Goal: Task Accomplishment & Management: Manage account settings

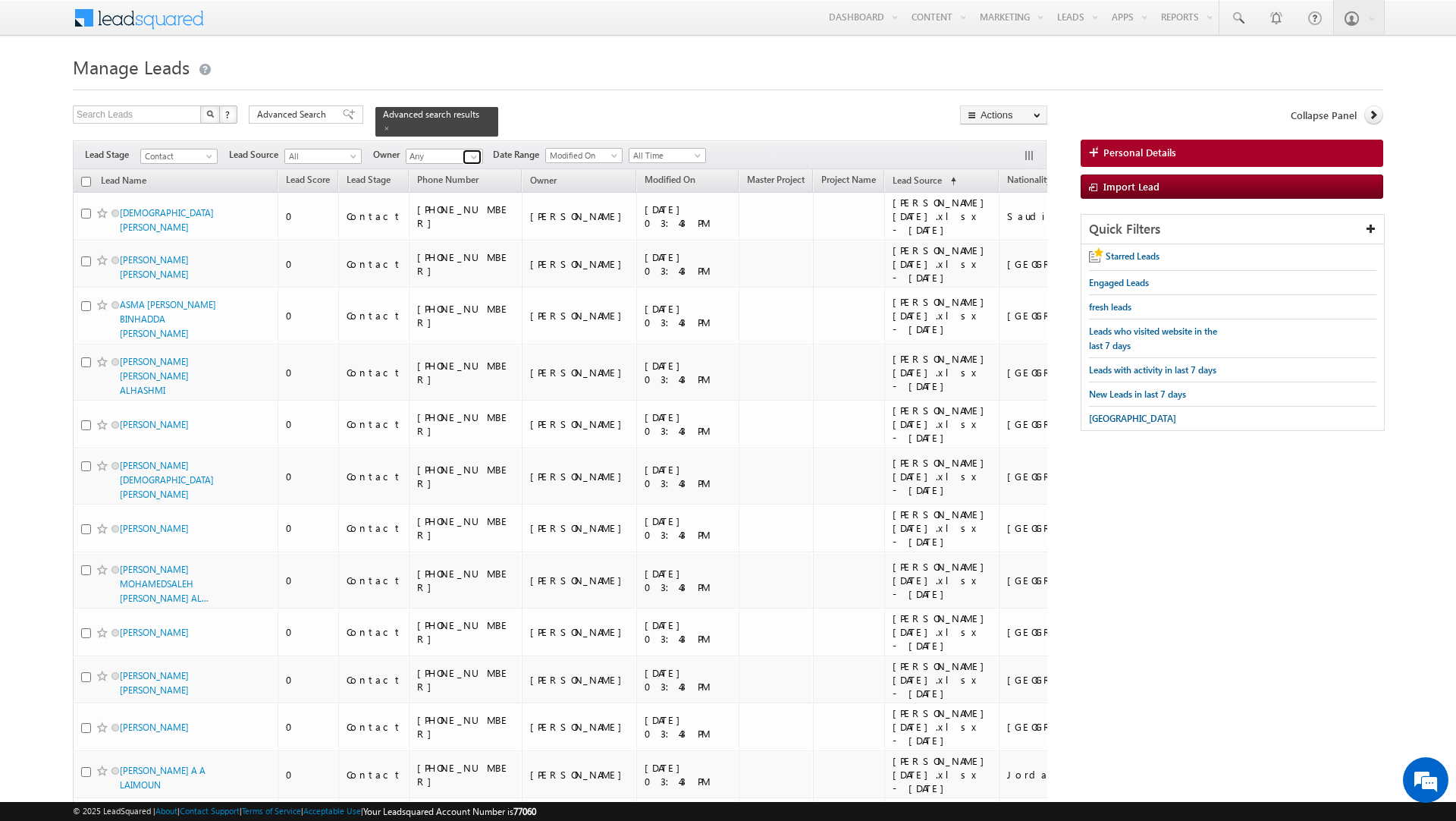
click at [465, 158] on link at bounding box center [472, 157] width 19 height 16
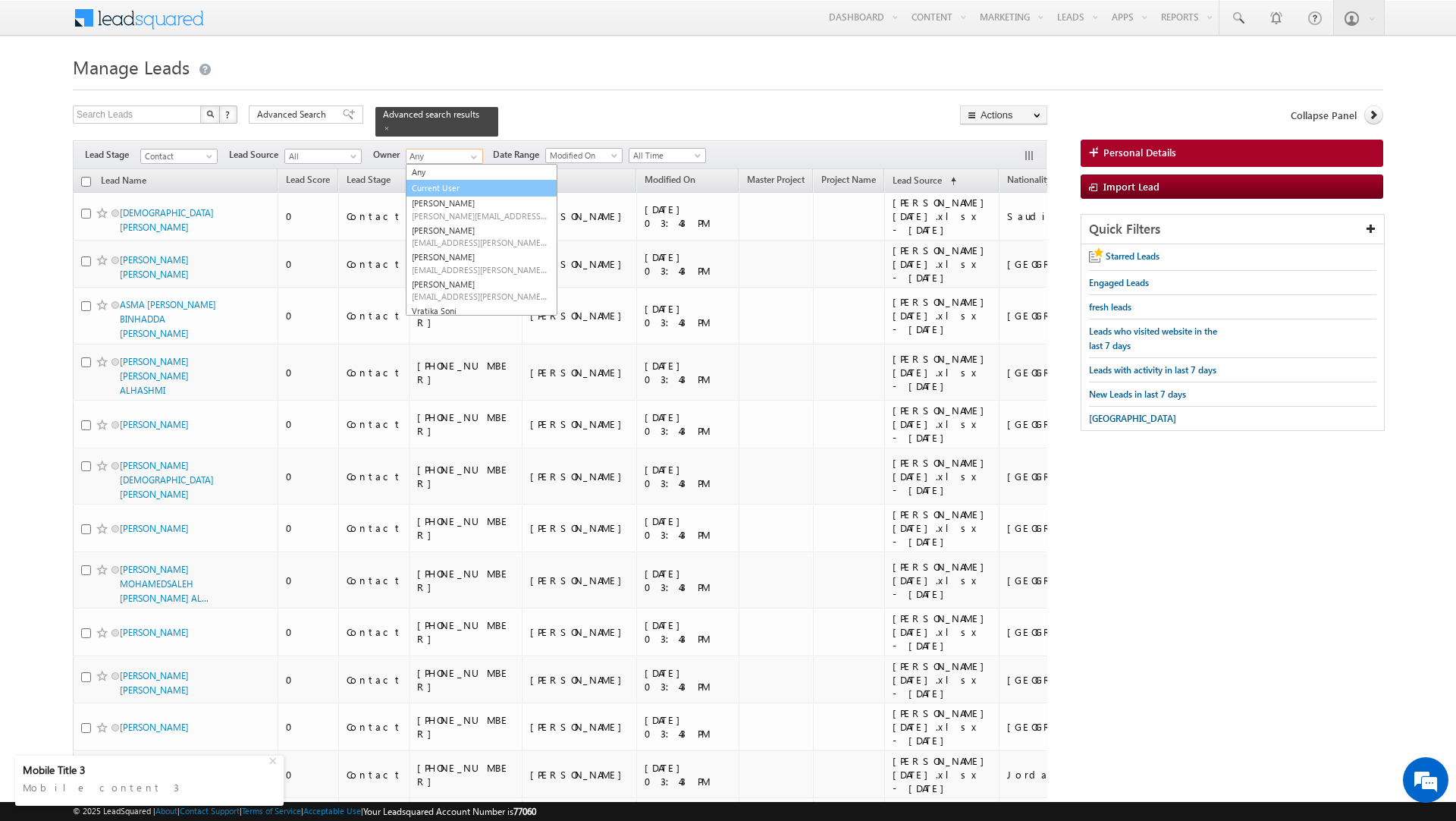
click at [456, 189] on link "Current User" at bounding box center [481, 189] width 151 height 18
type input "Current User"
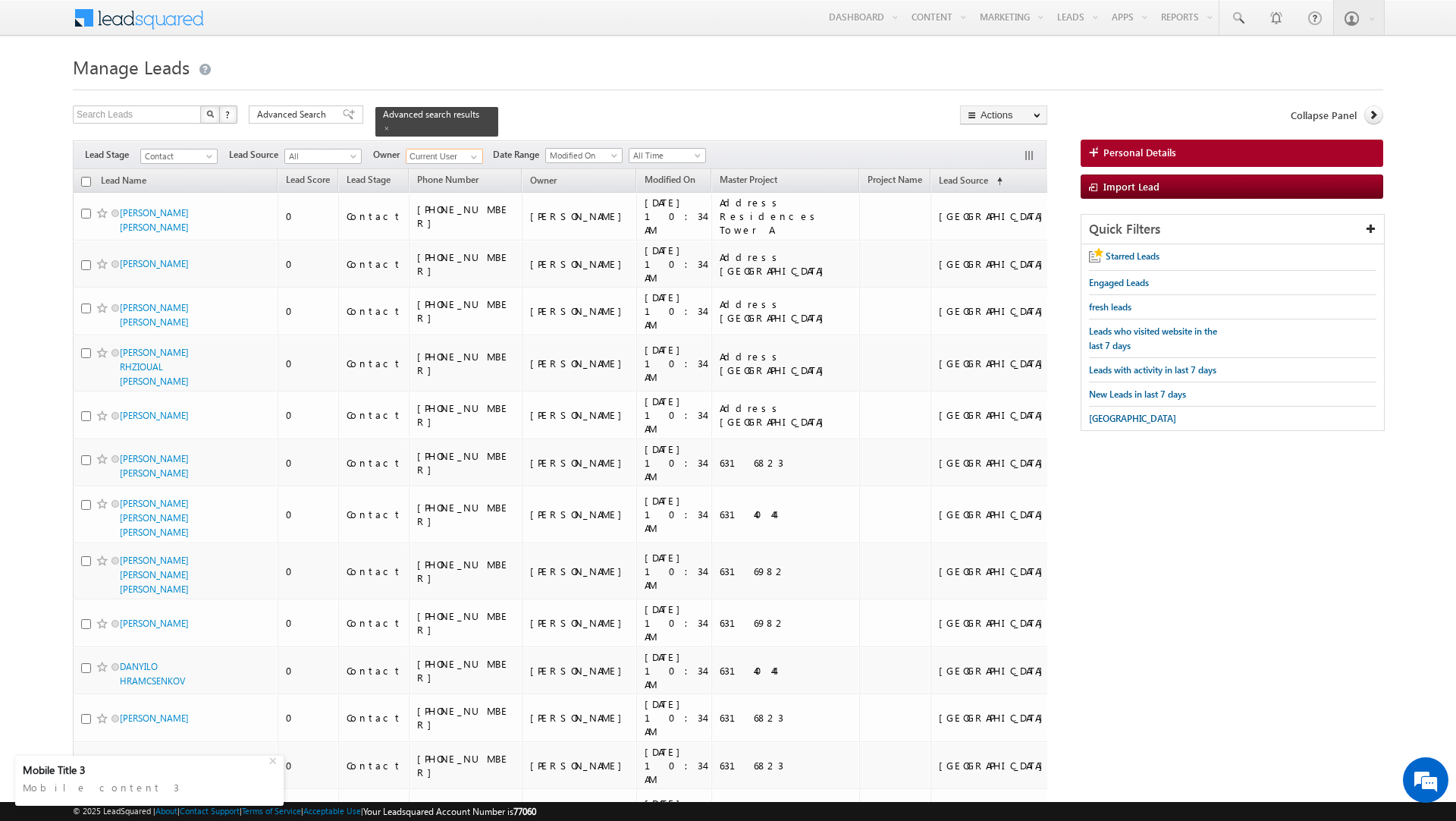
click at [86, 185] on input "checkbox" at bounding box center [86, 182] width 10 height 10
checkbox input "true"
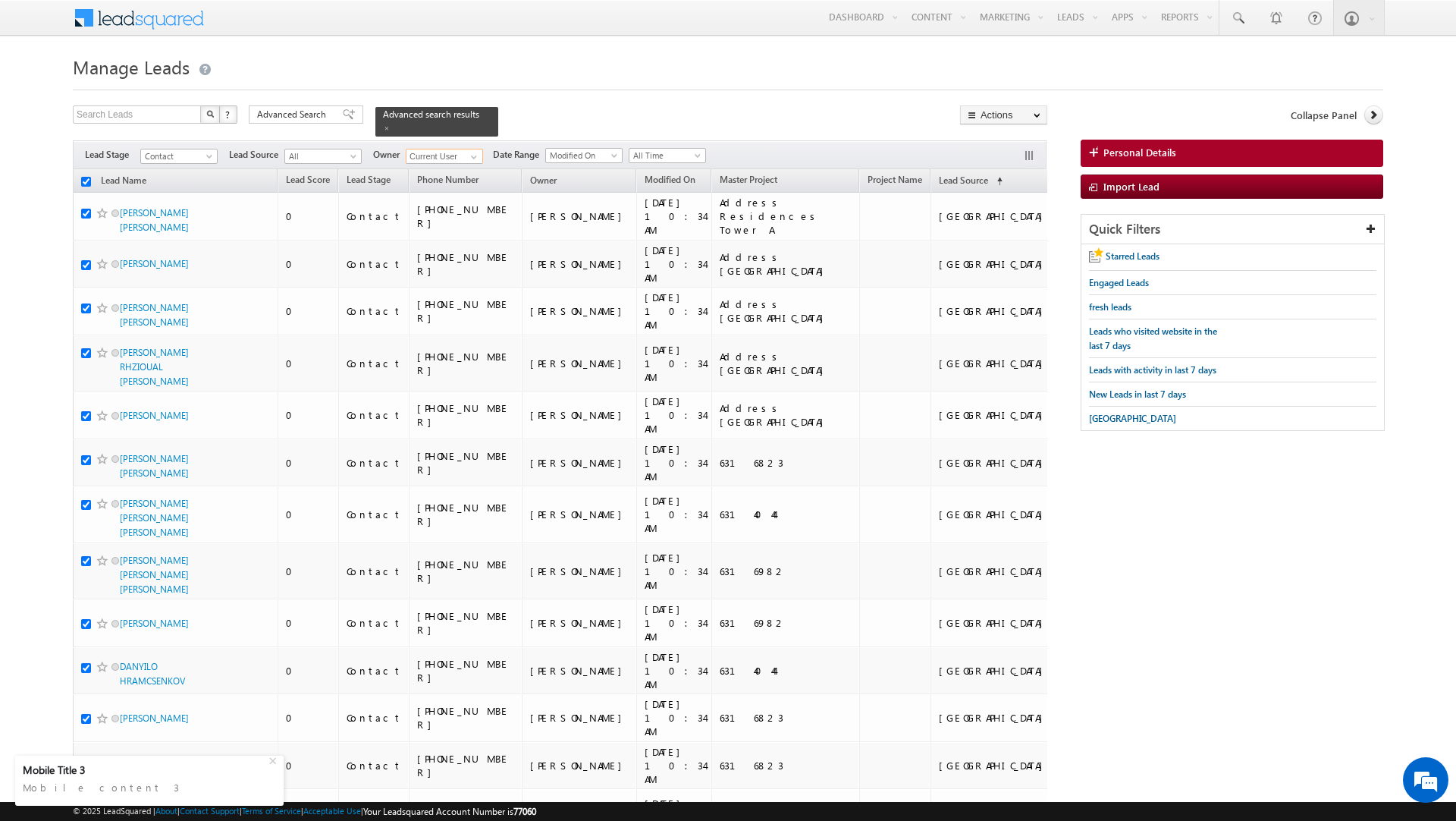
checkbox input "true"
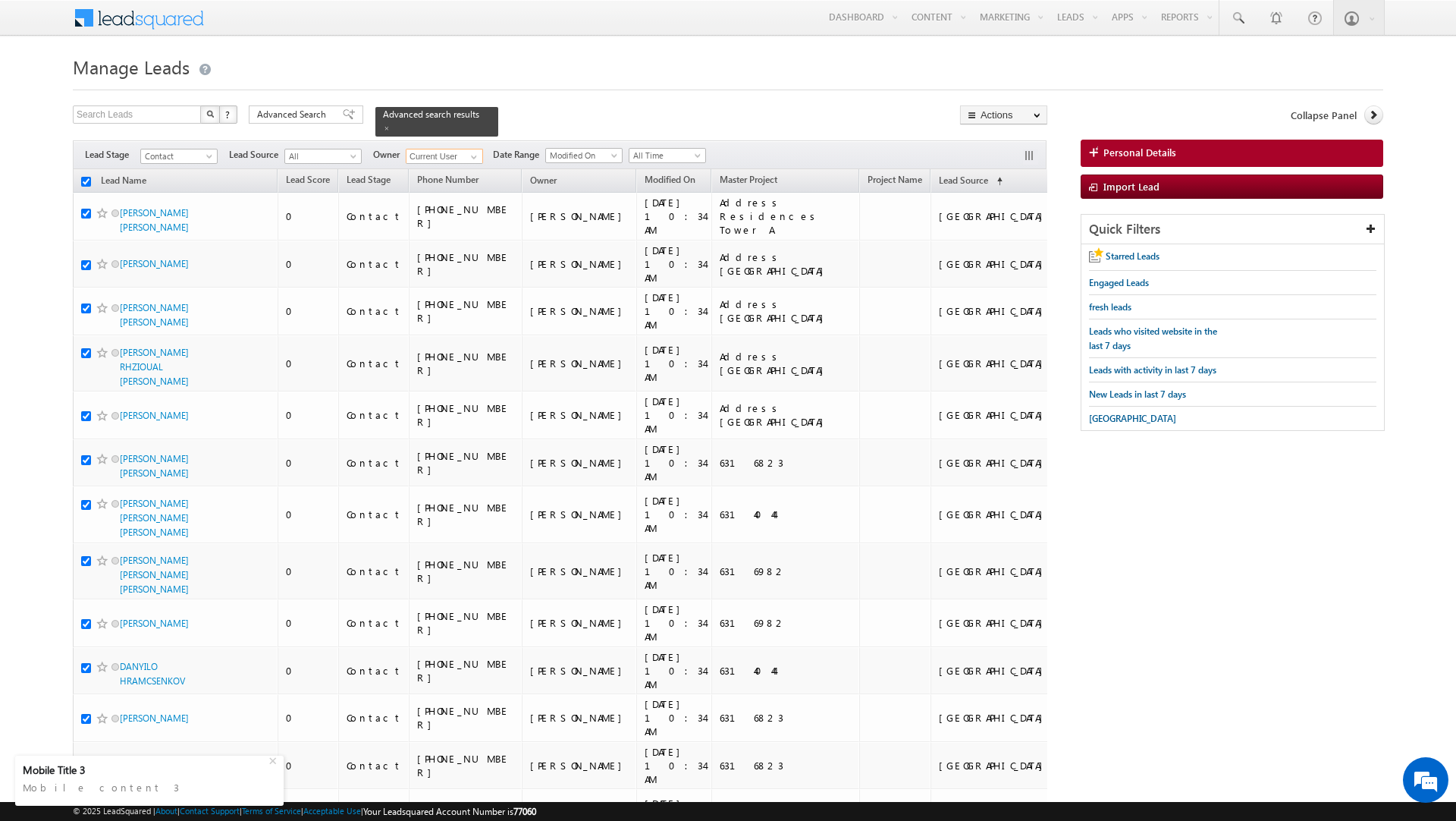
checkbox input "true"
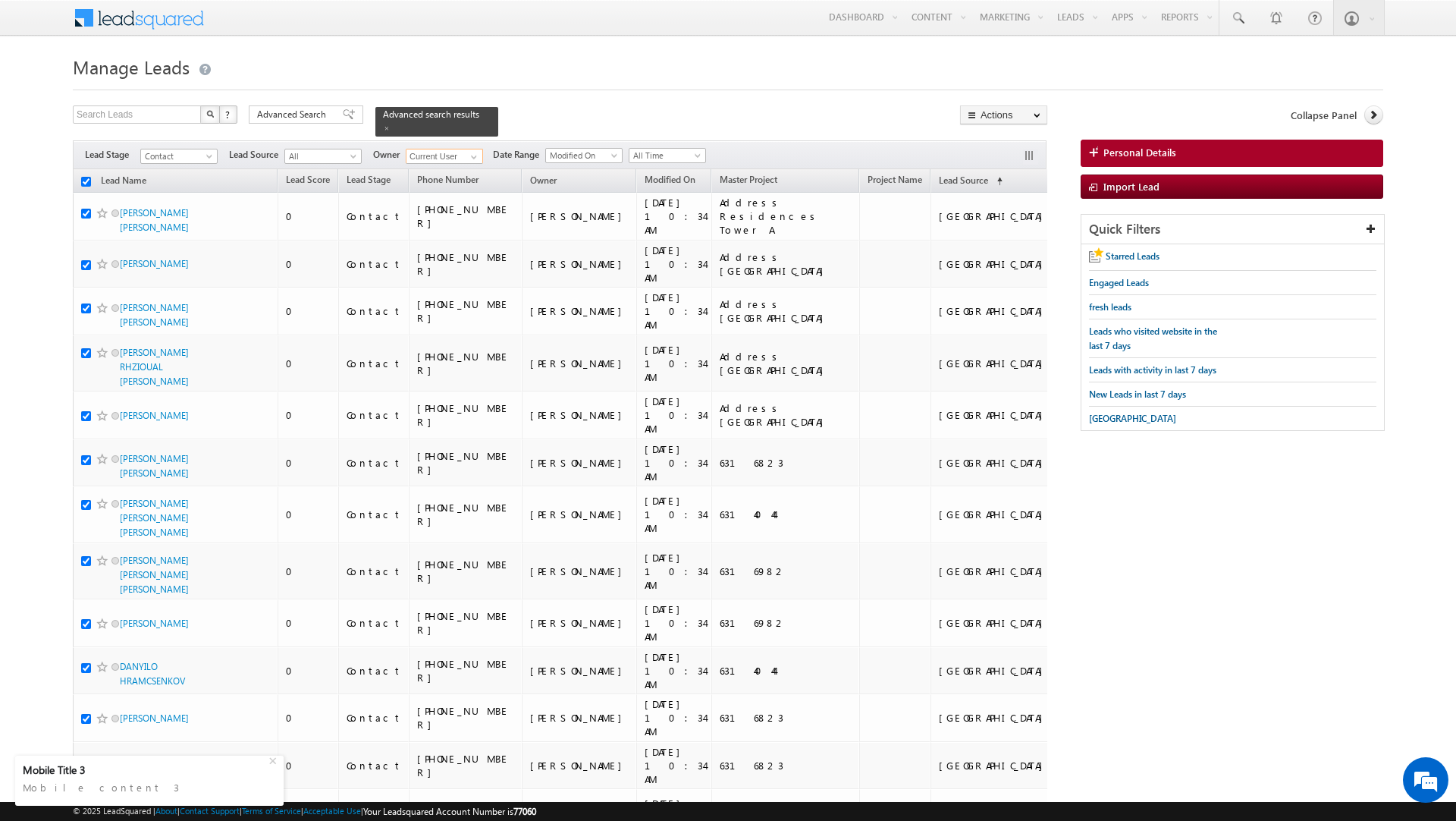
checkbox input "true"
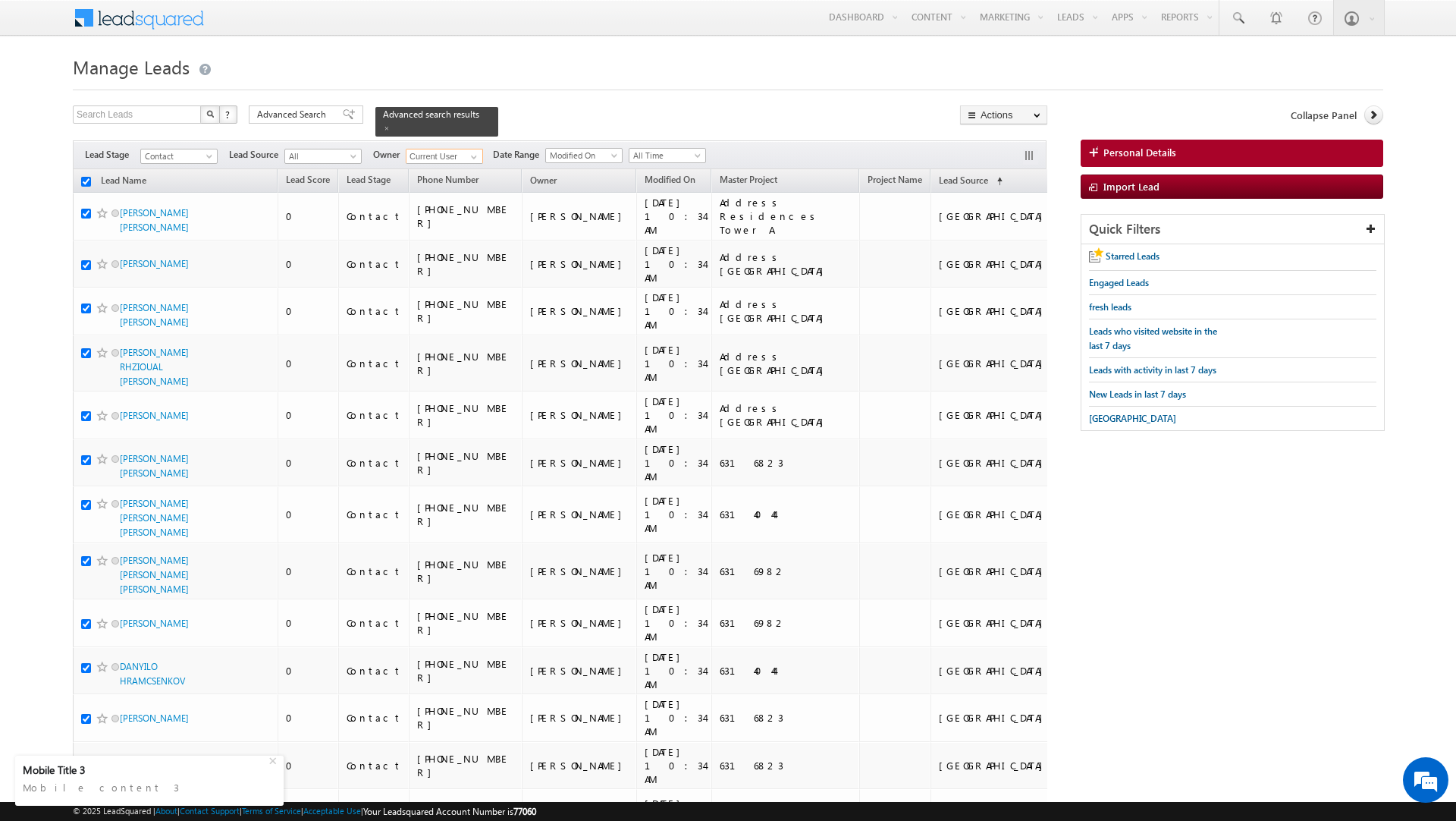
checkbox input "true"
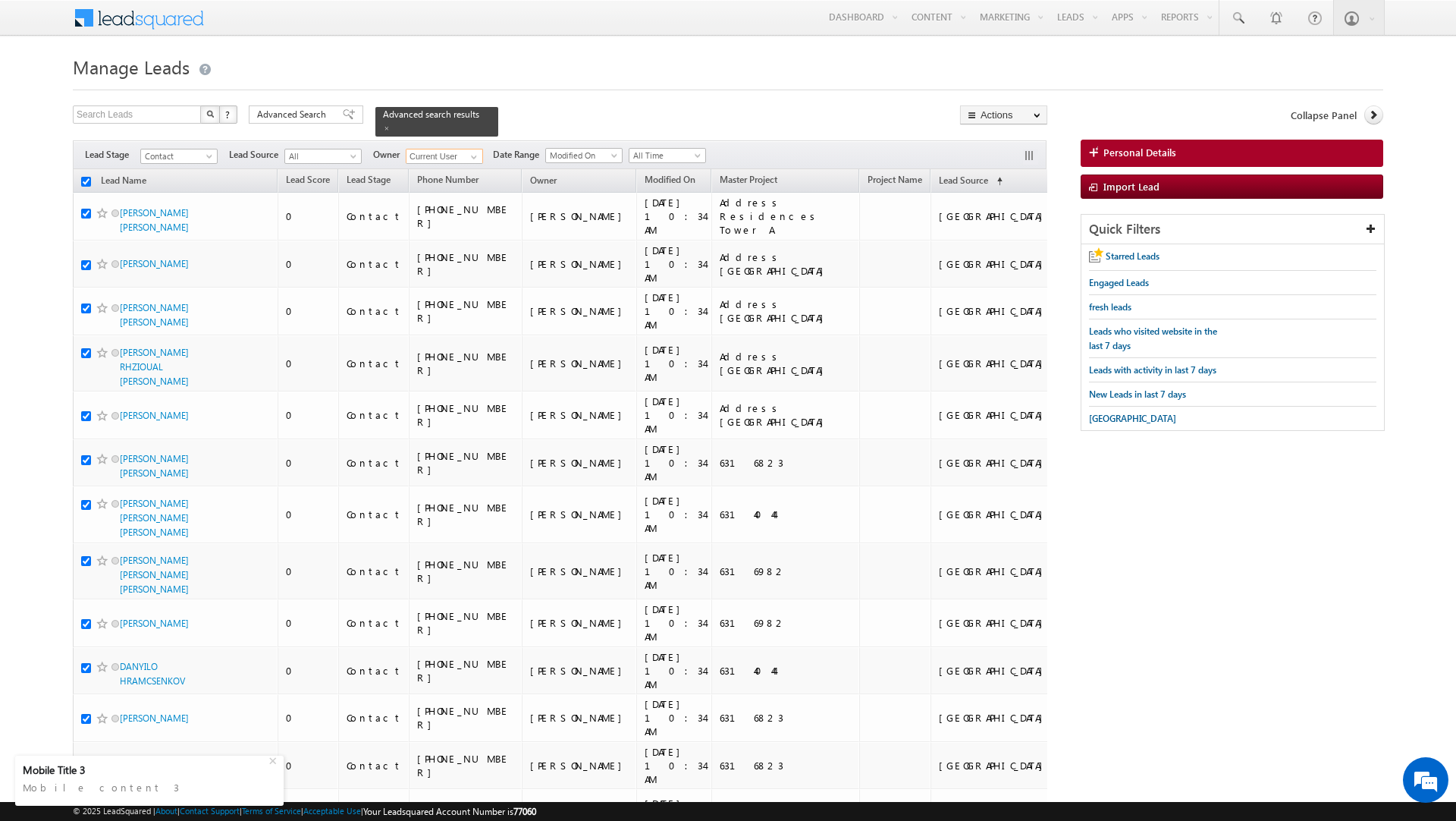
checkbox input "true"
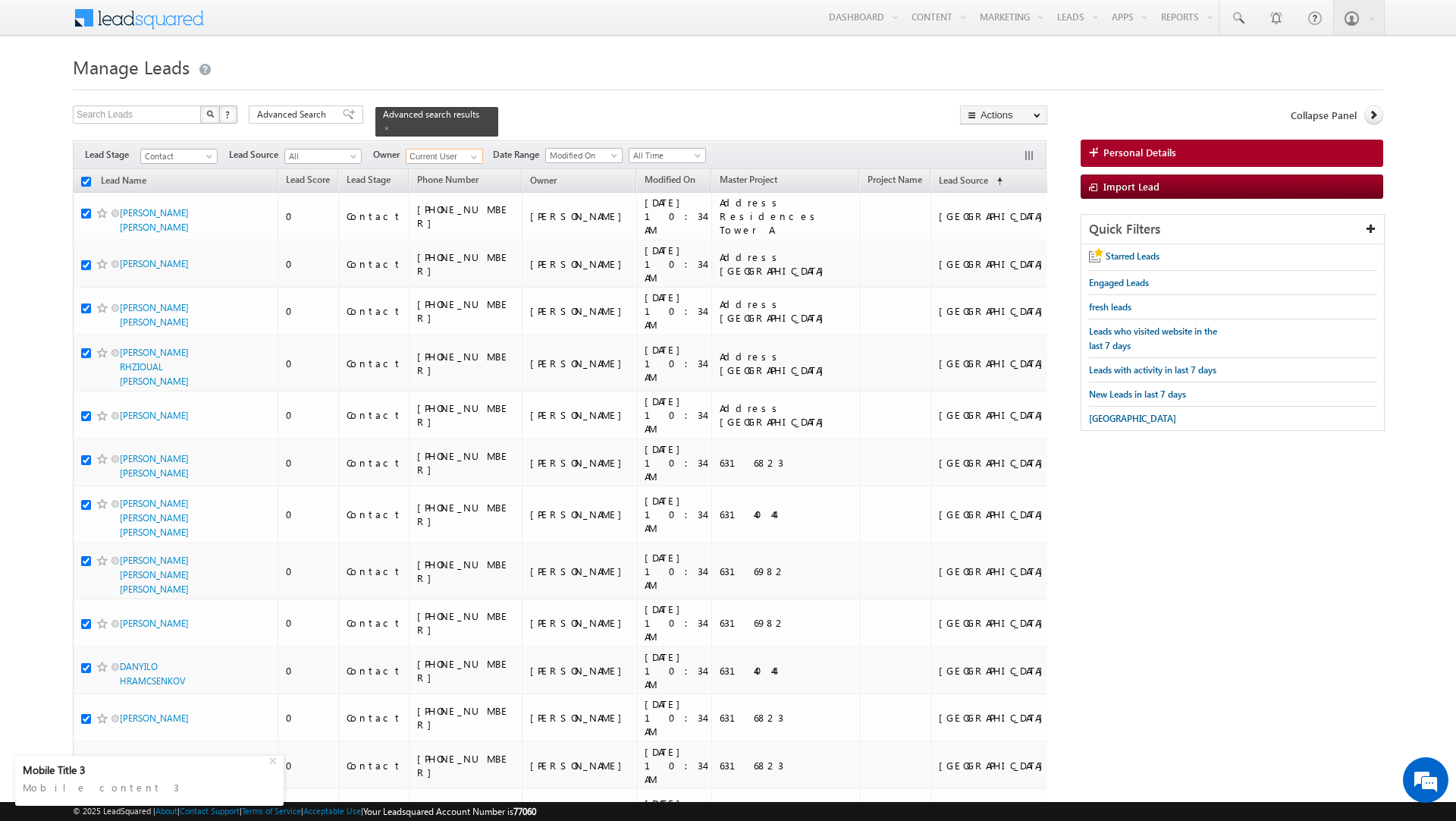
checkbox input "true"
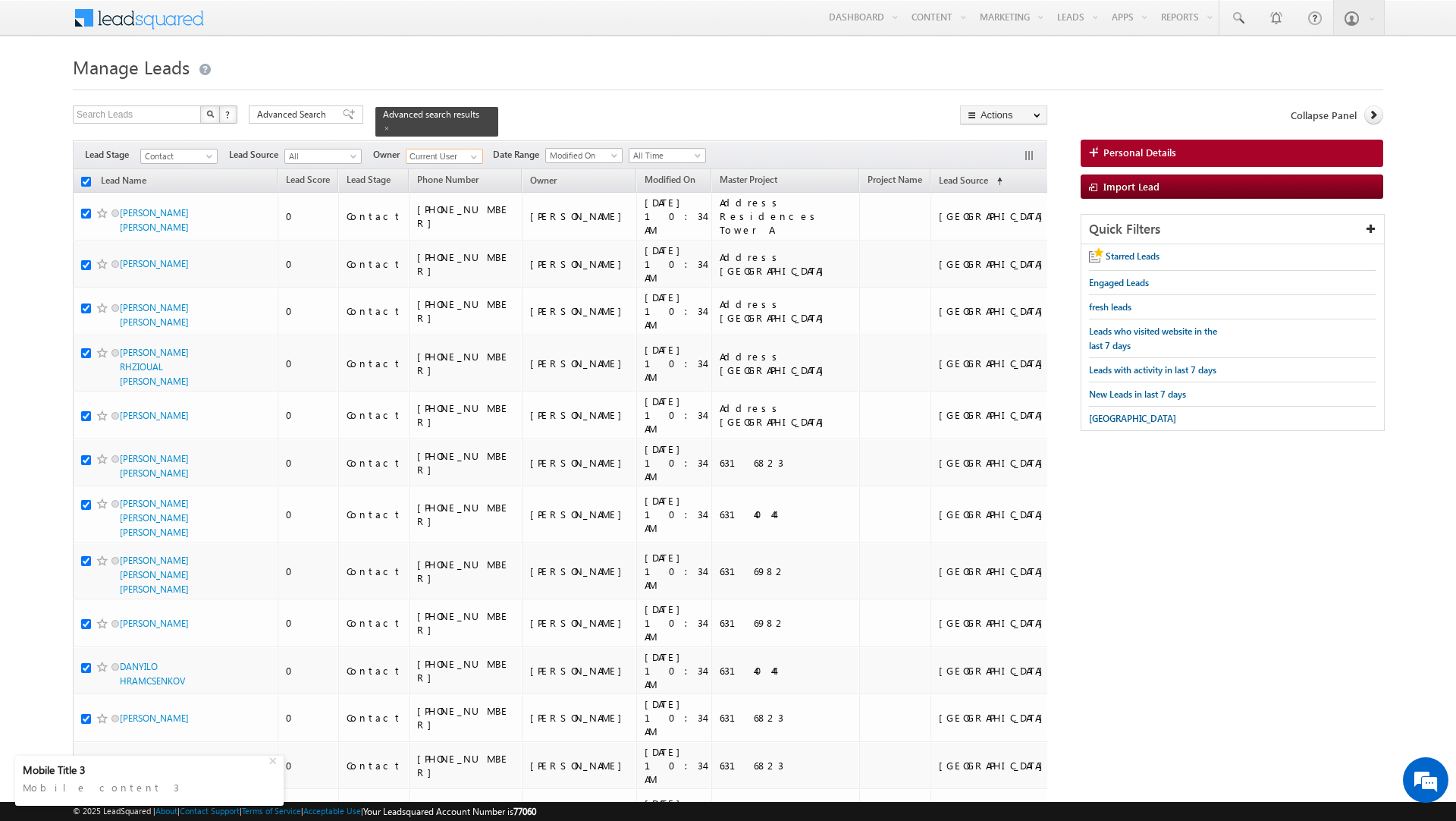
checkbox input "true"
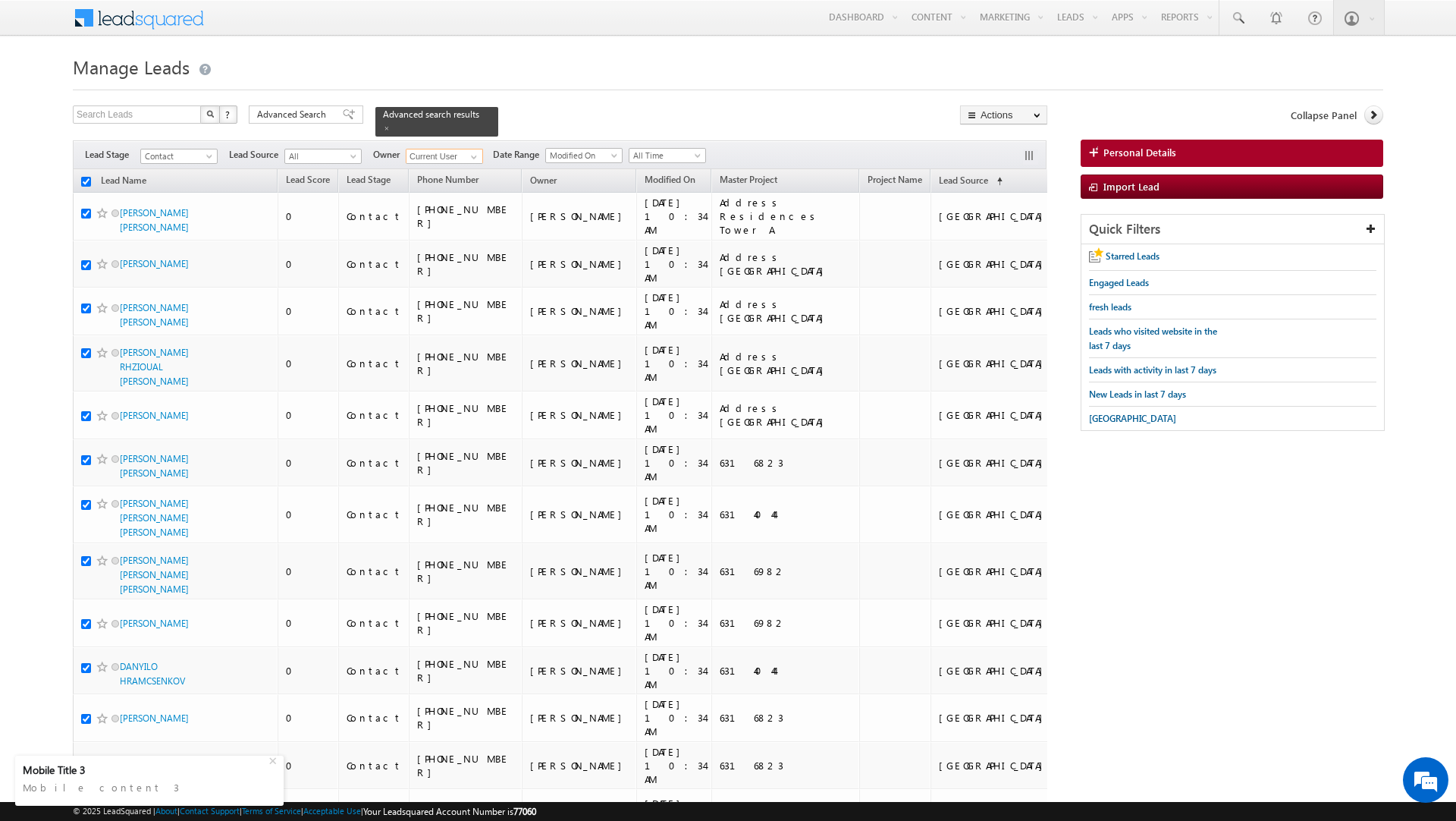
checkbox input "true"
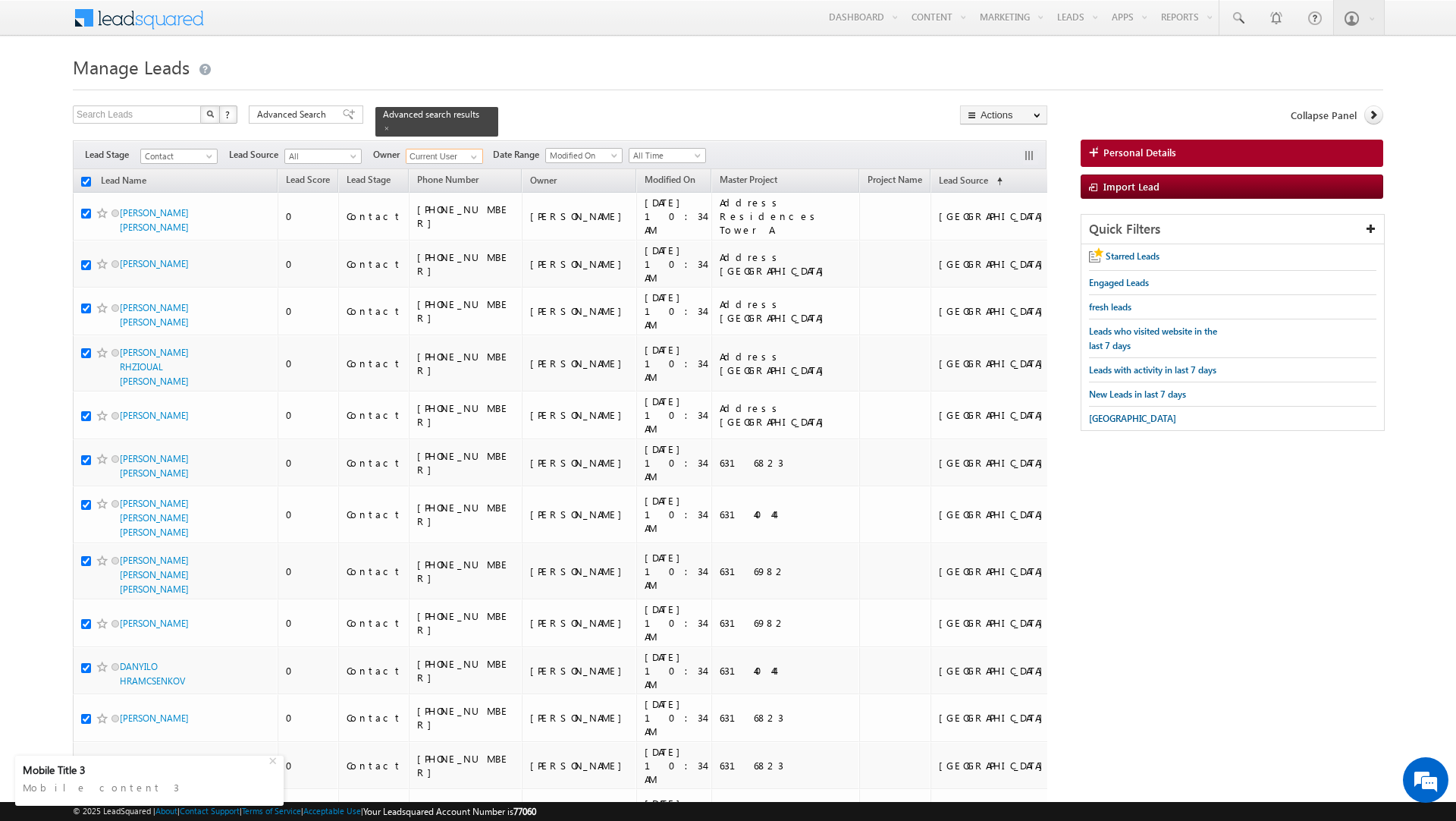
checkbox input "true"
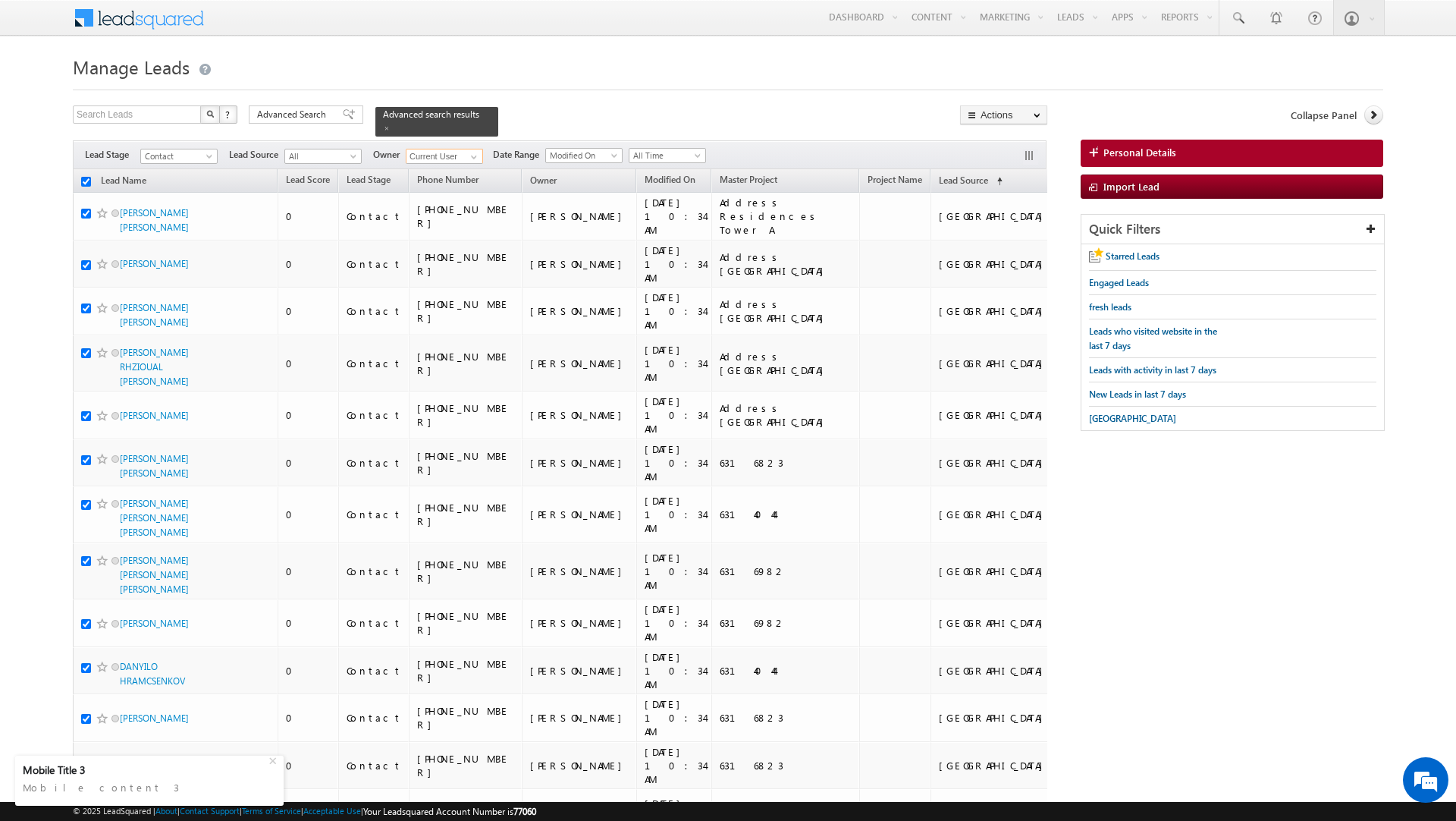
checkbox input "true"
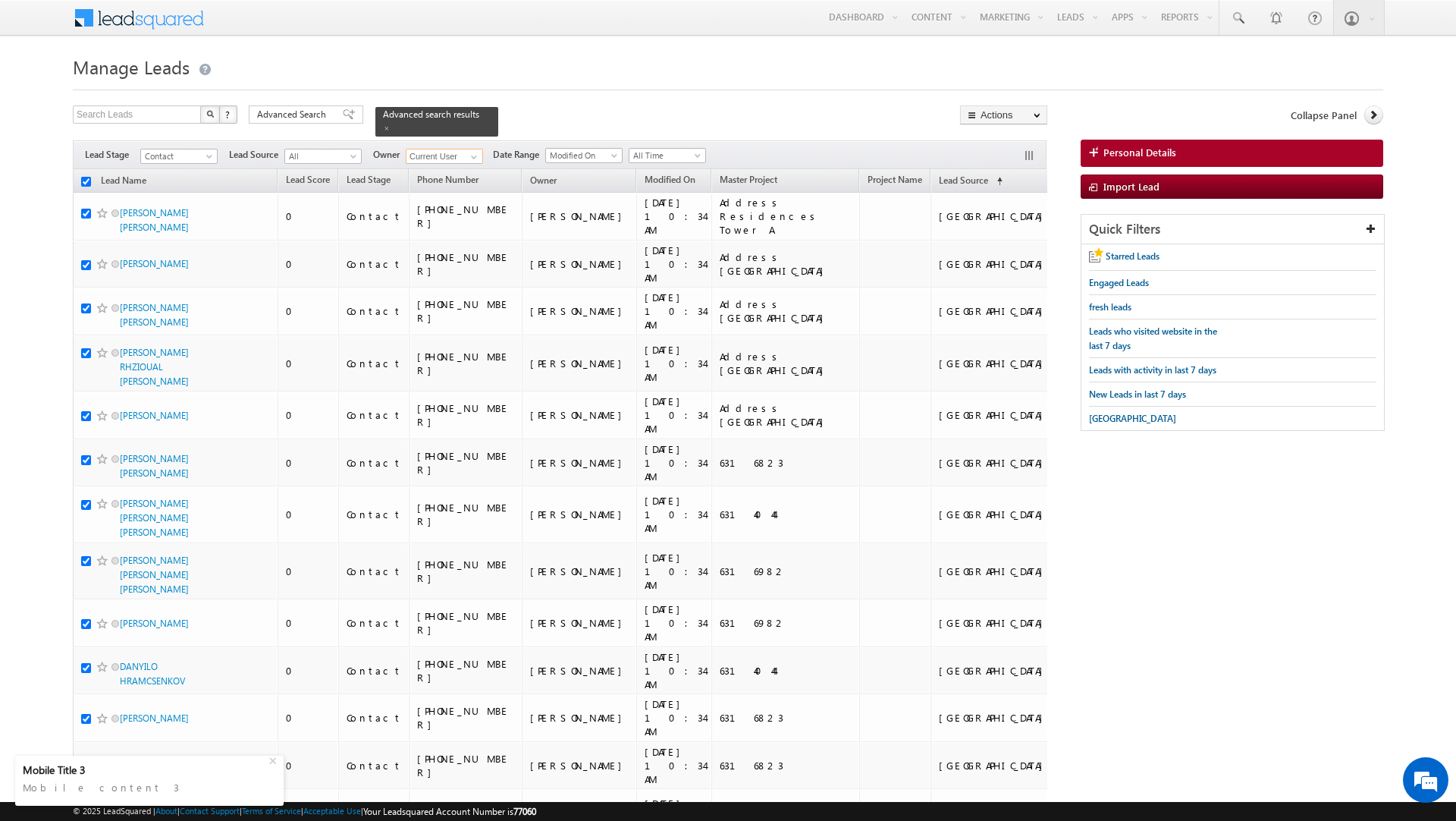
checkbox input "true"
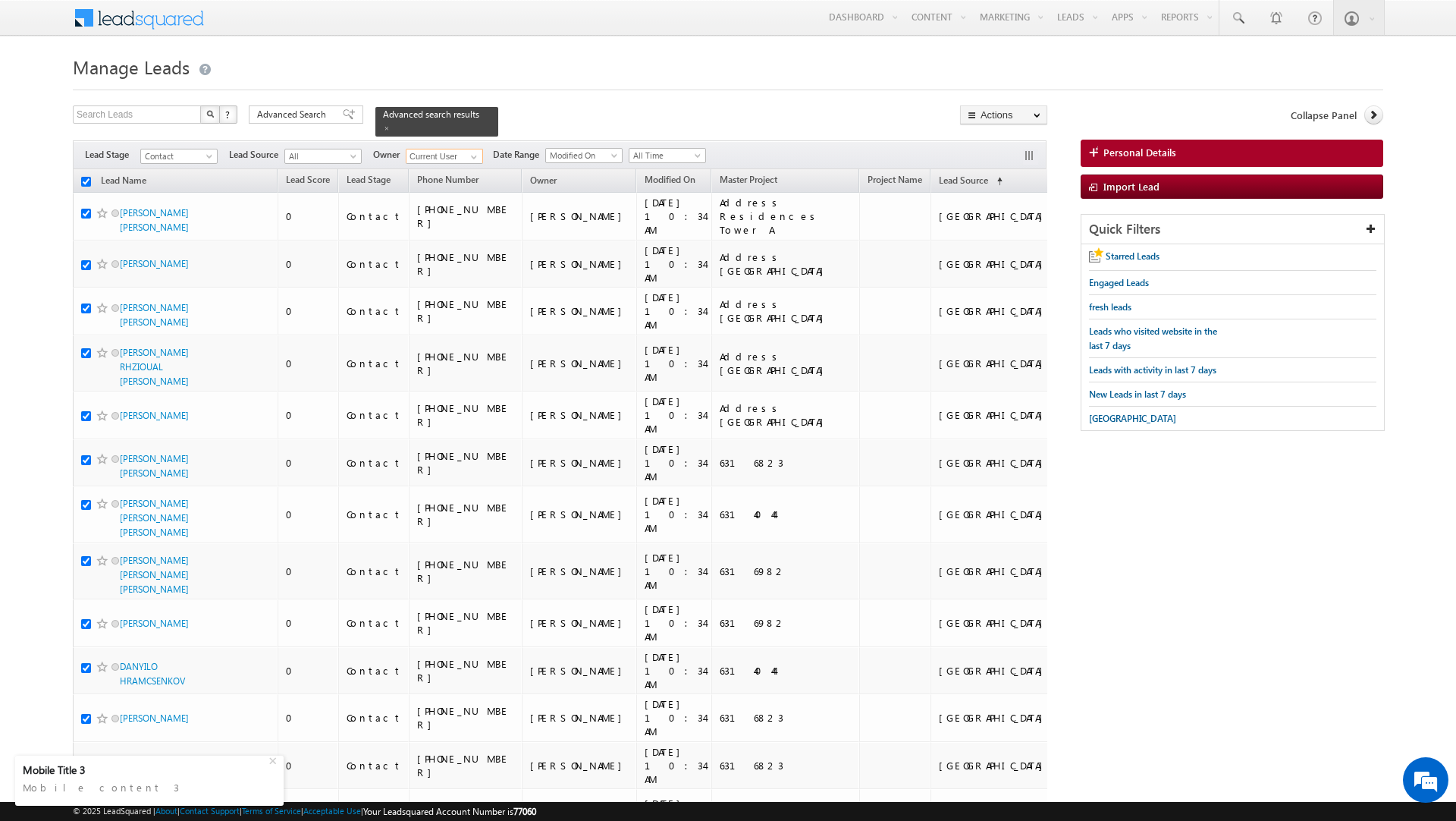
checkbox input "true"
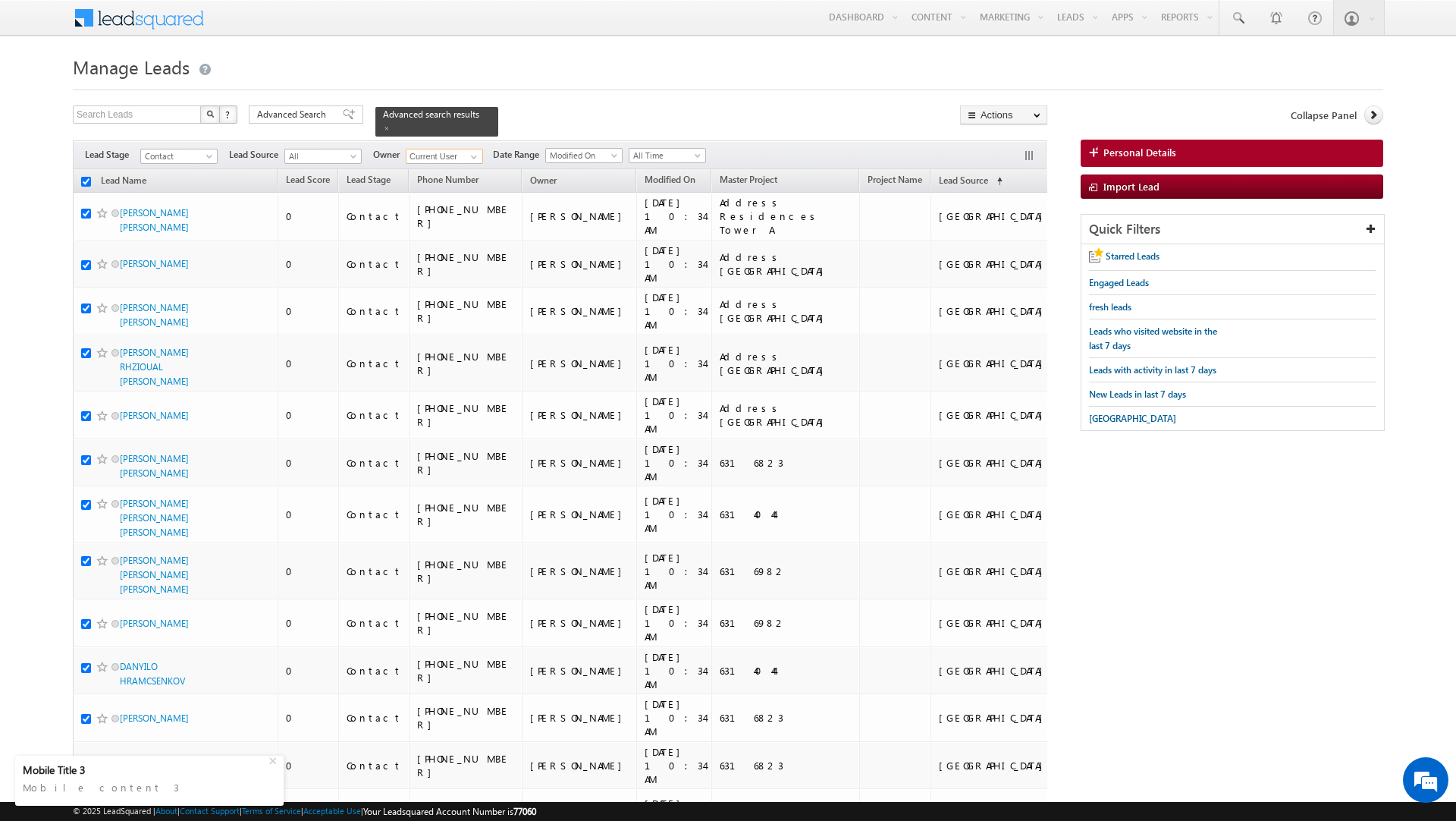
checkbox input "true"
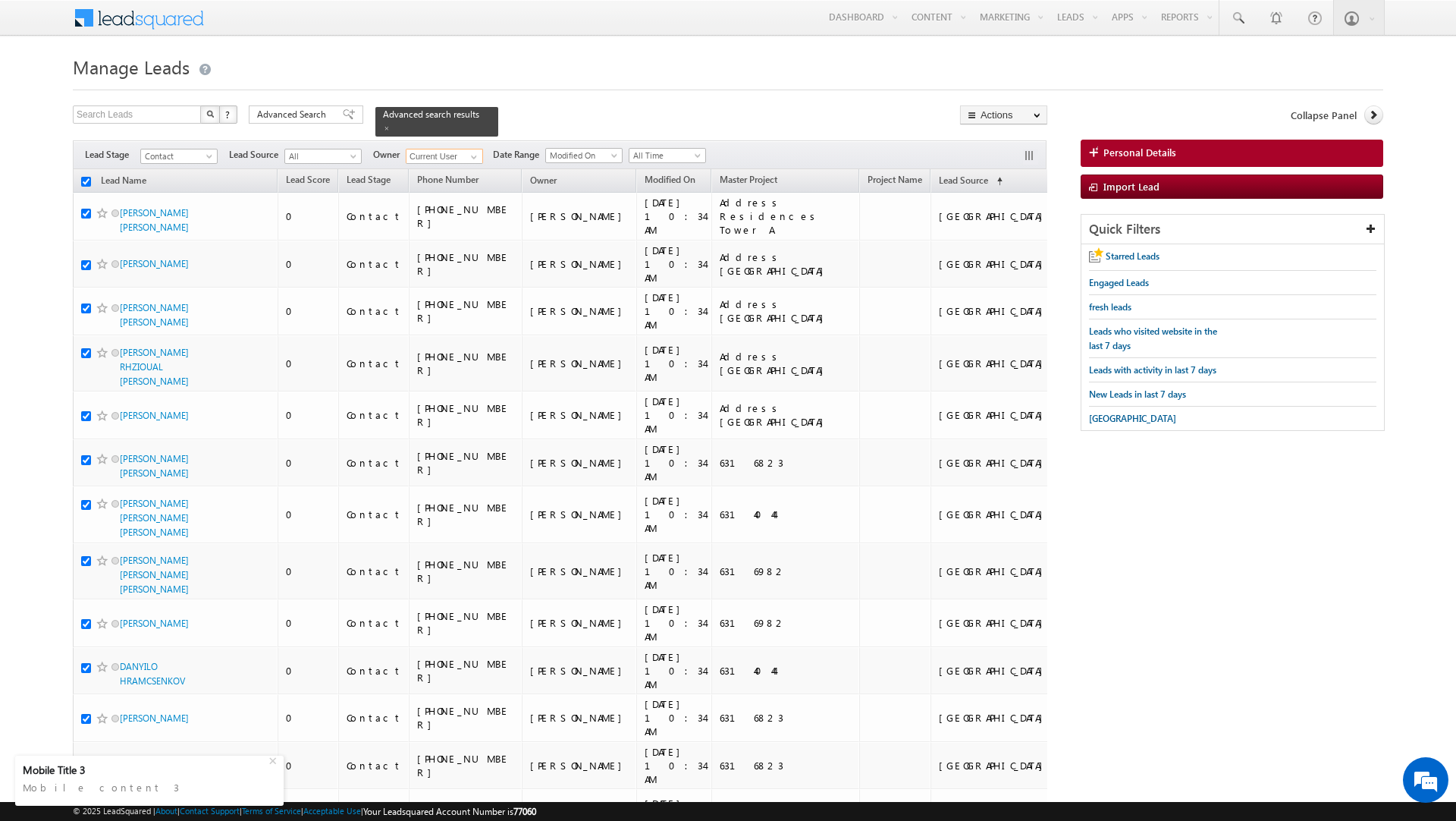
checkbox input "true"
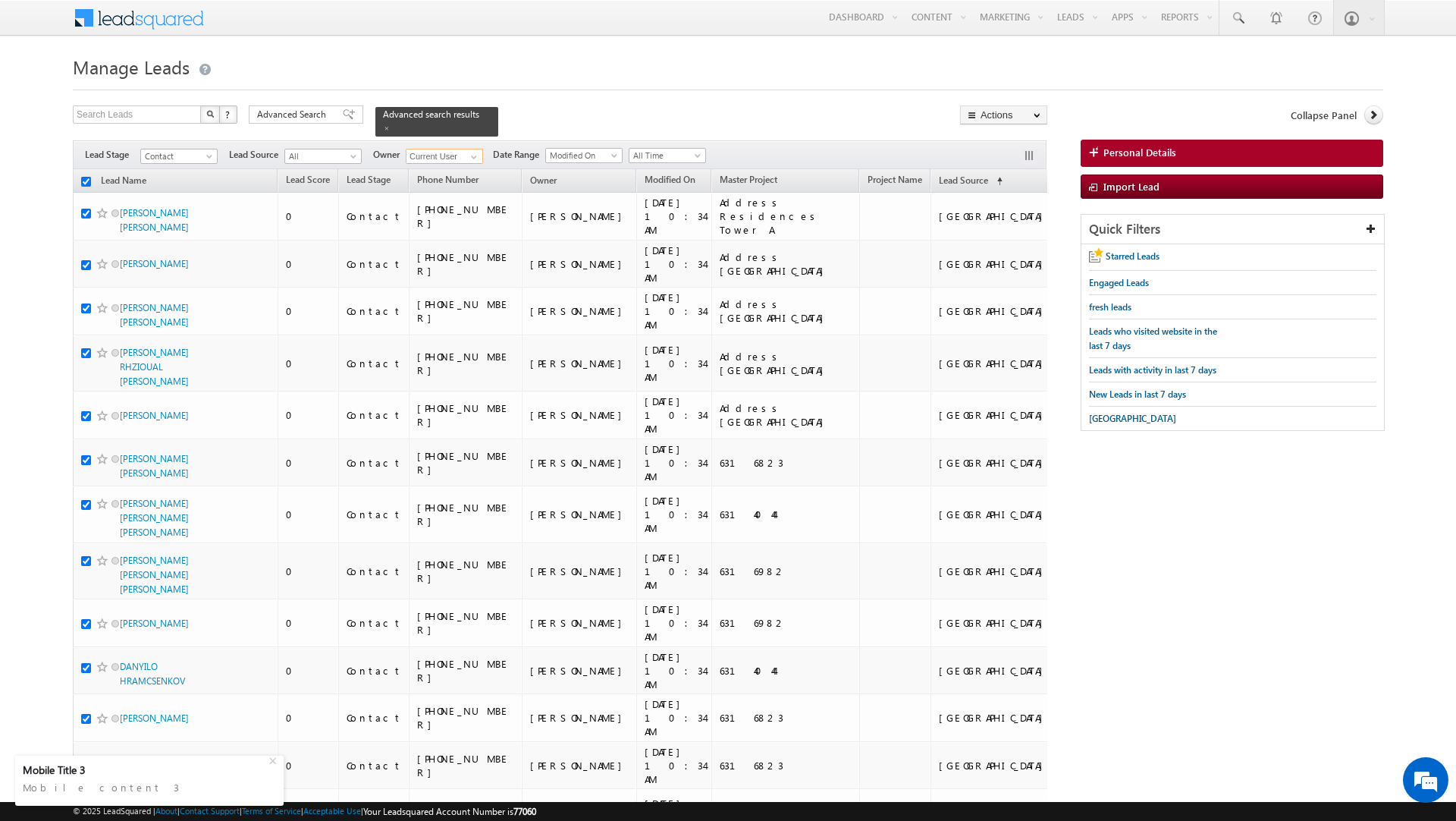
checkbox input "true"
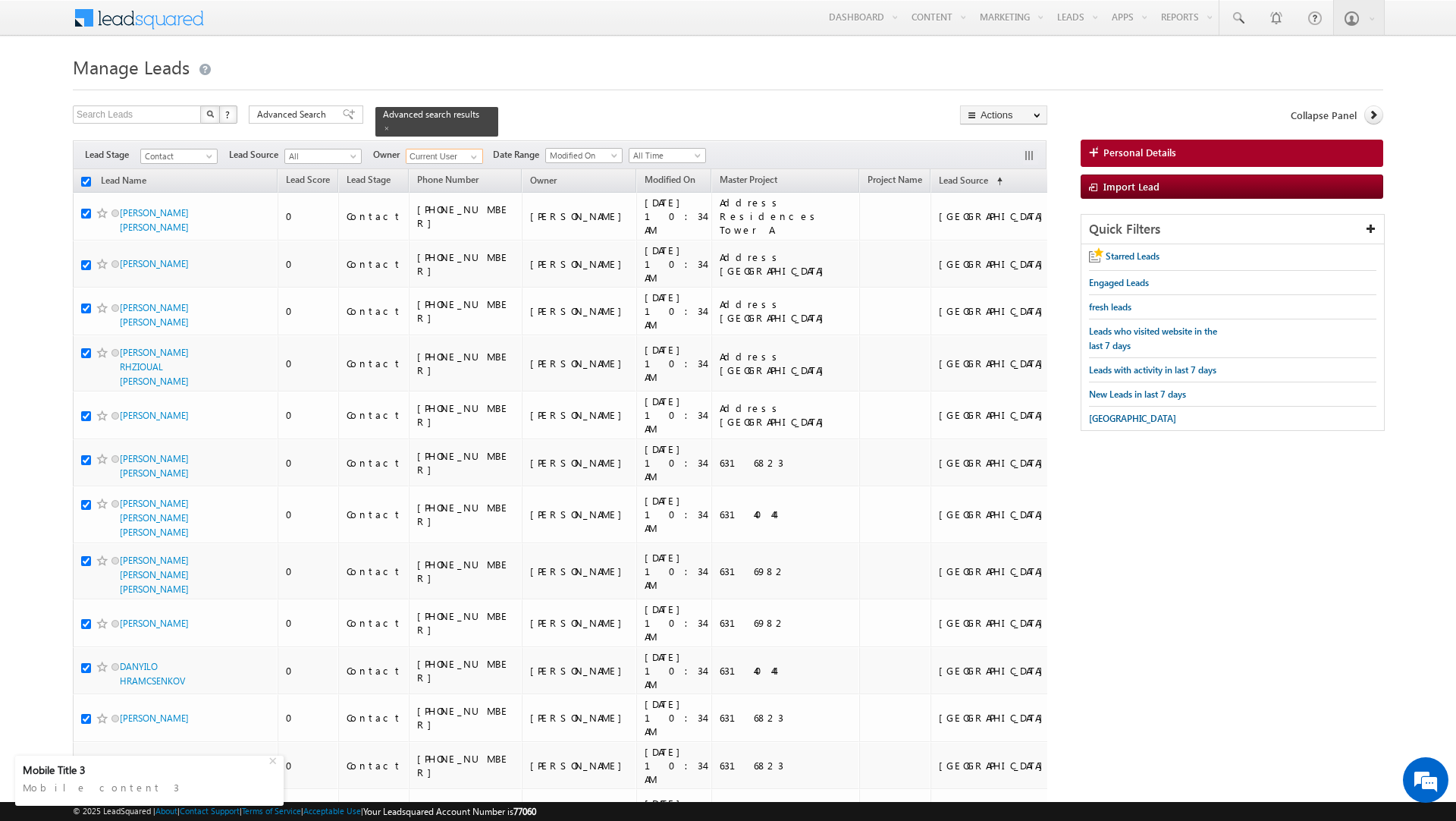
checkbox input "true"
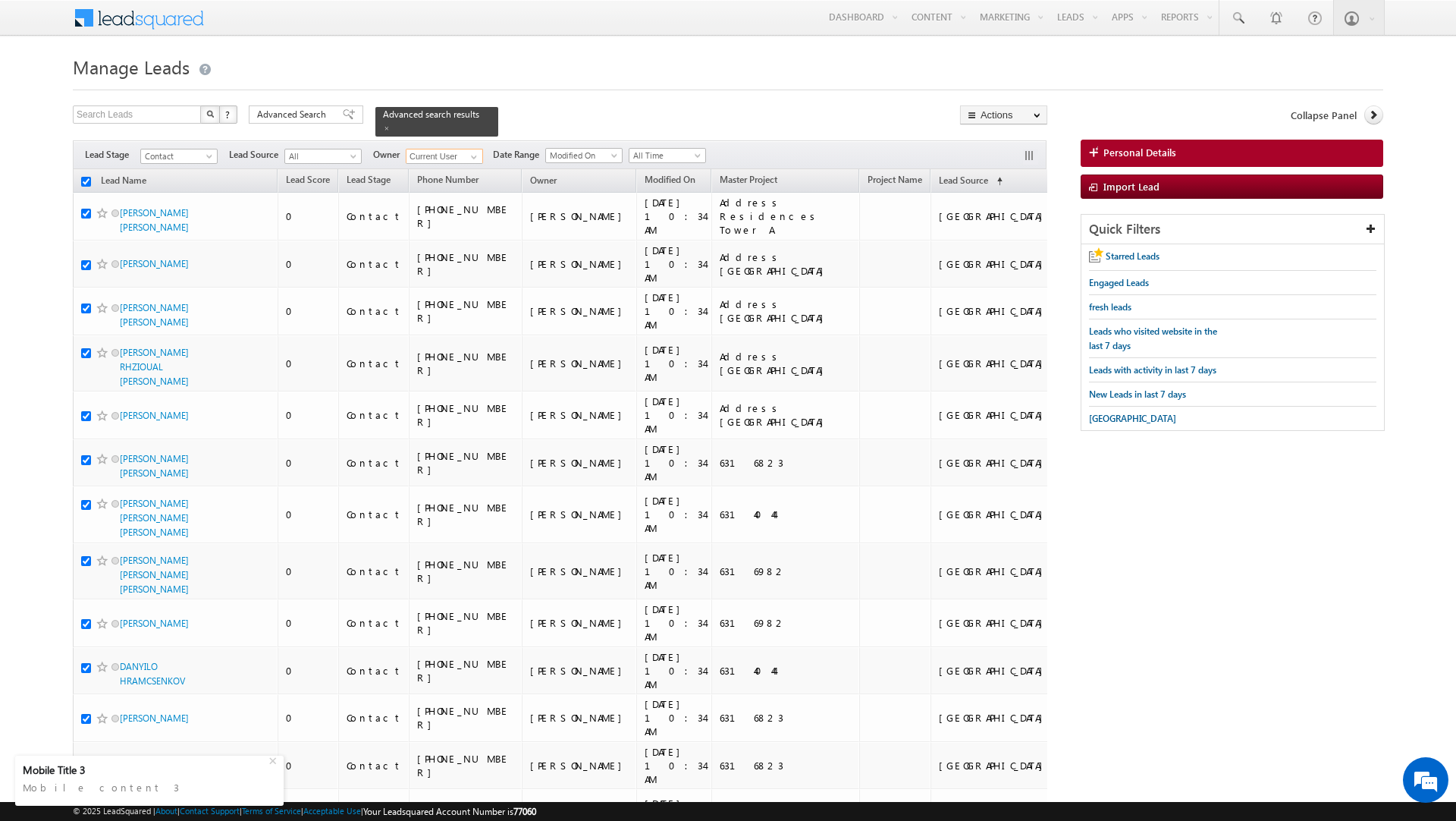
checkbox input "true"
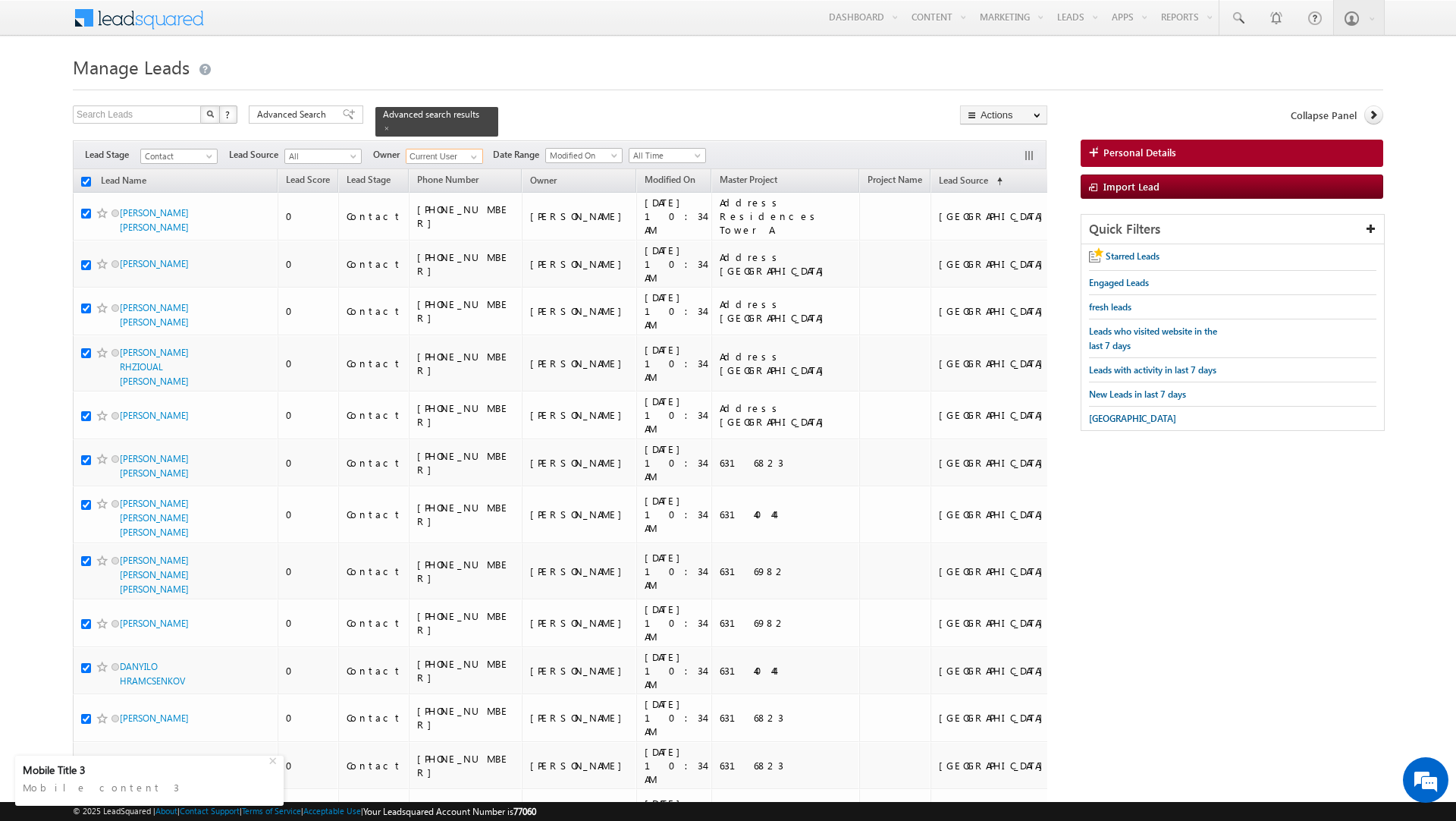
checkbox input "true"
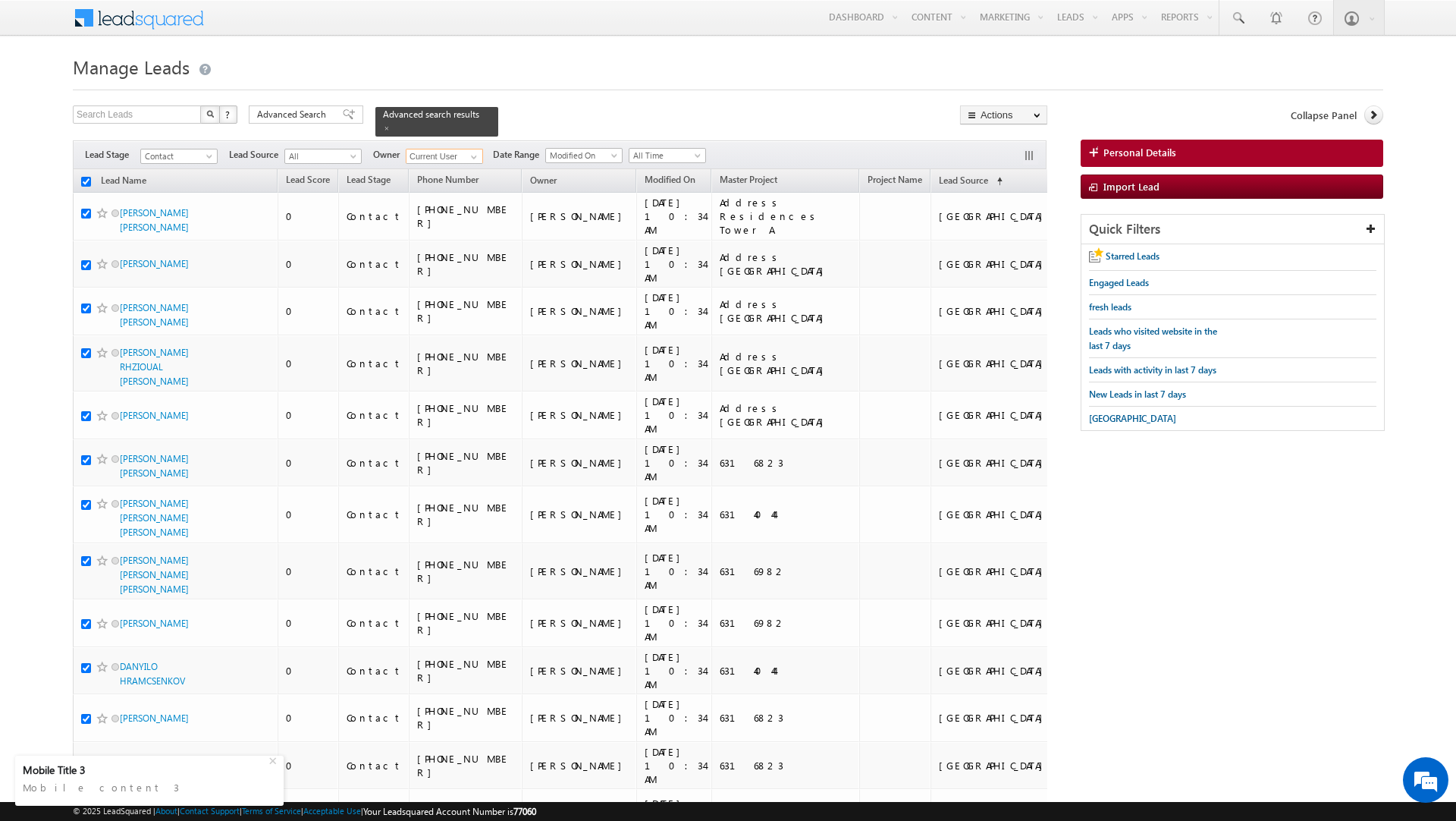
checkbox input "true"
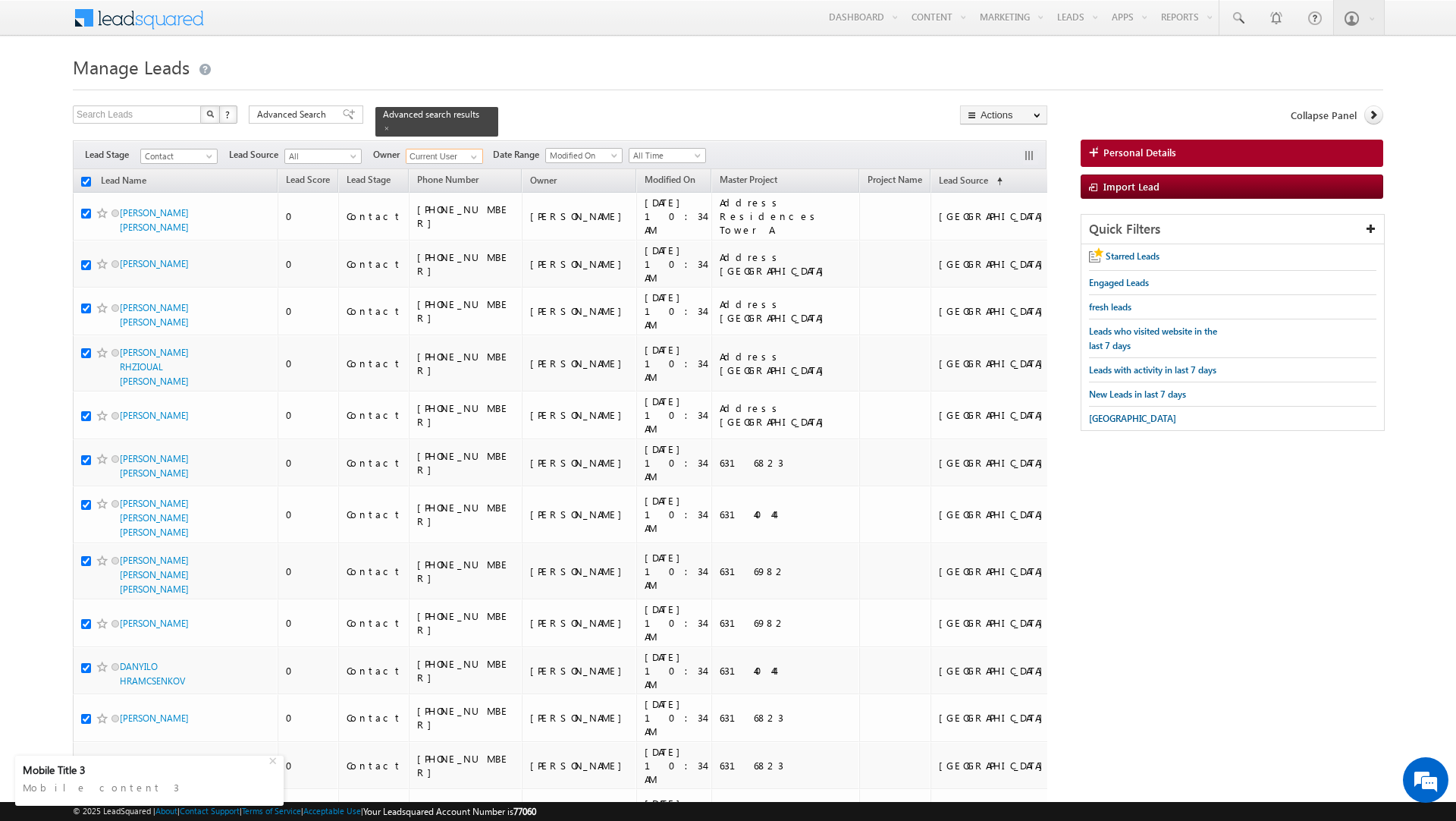
checkbox input "true"
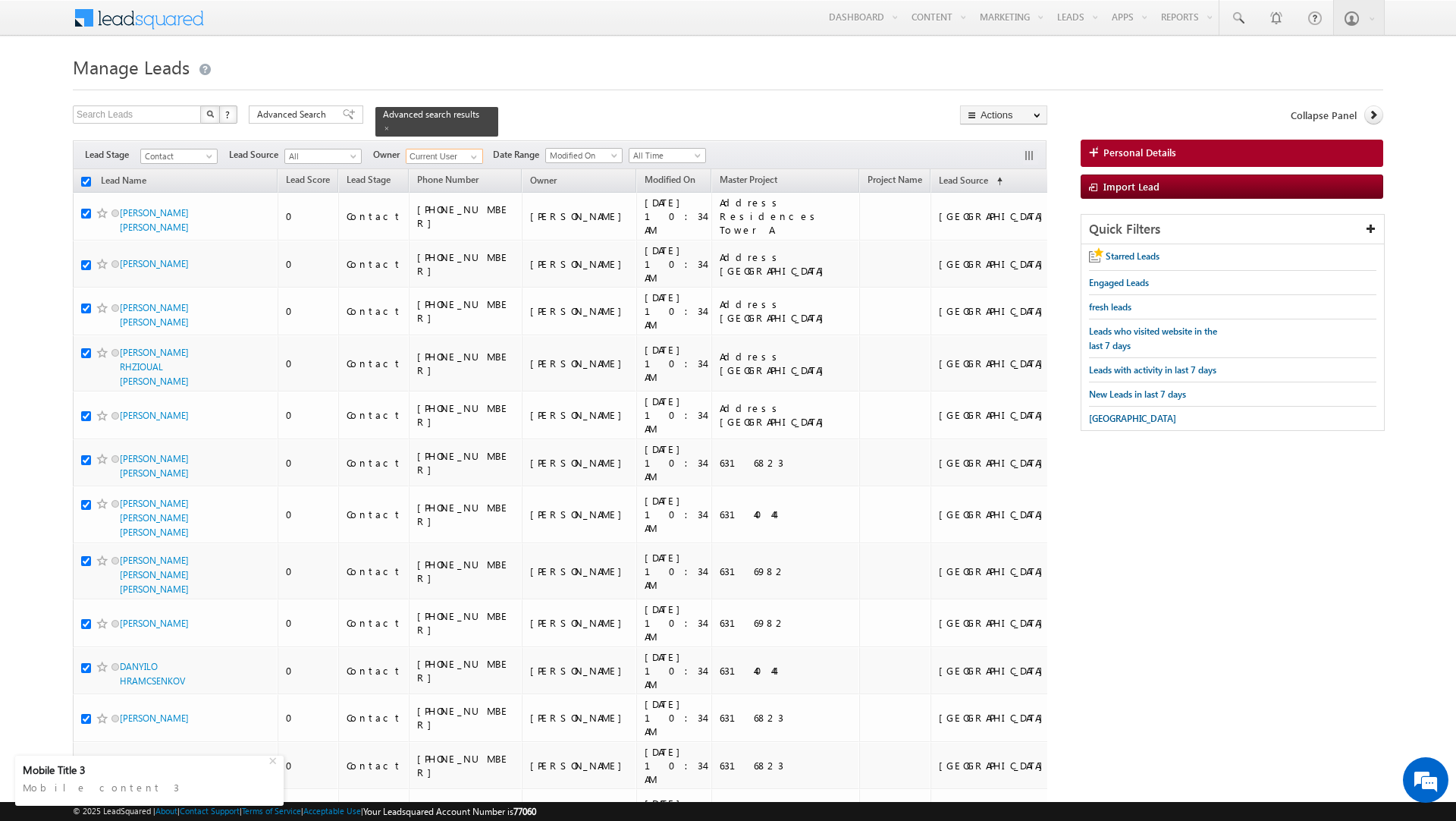
checkbox input "true"
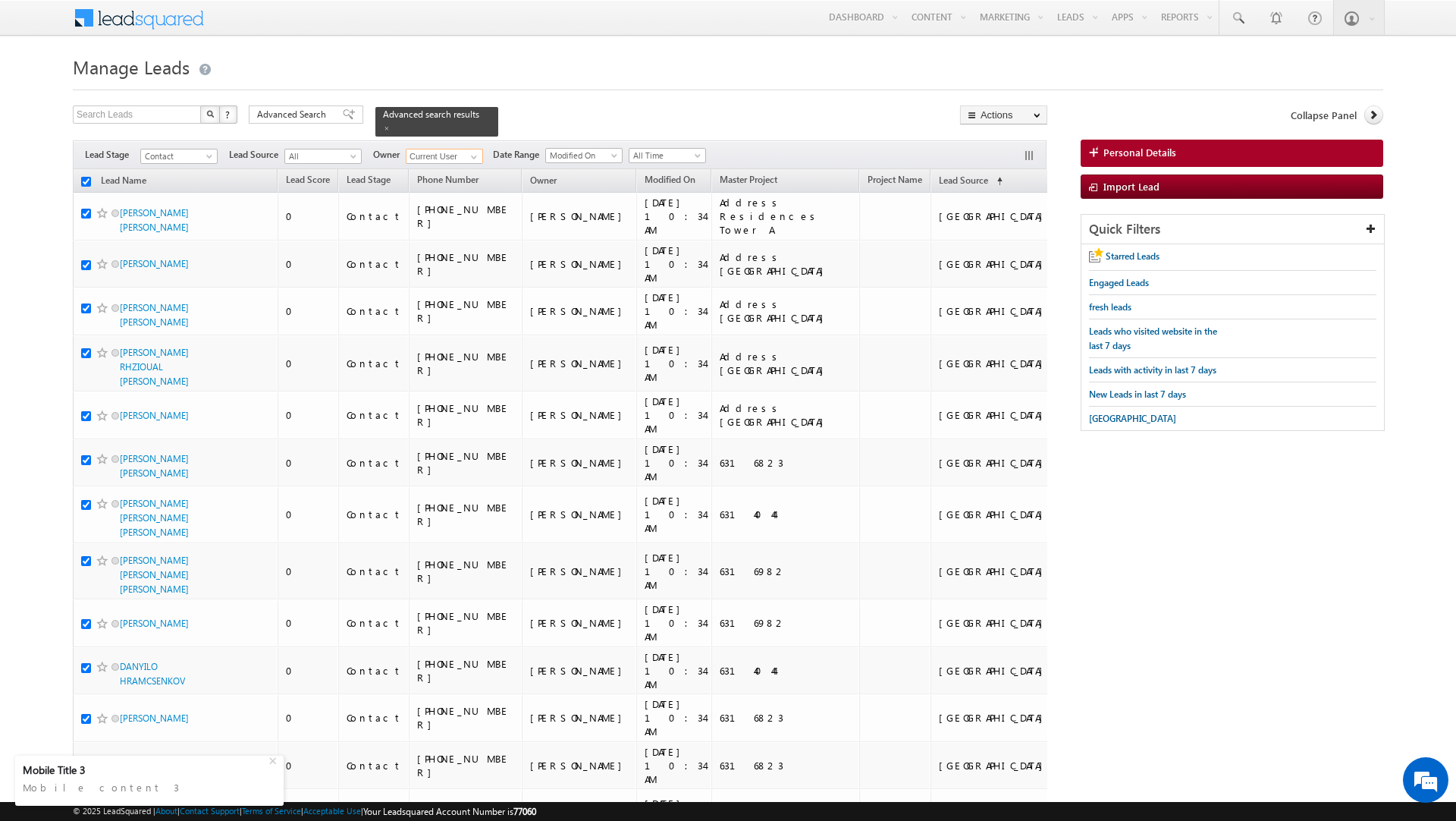
checkbox input "true"
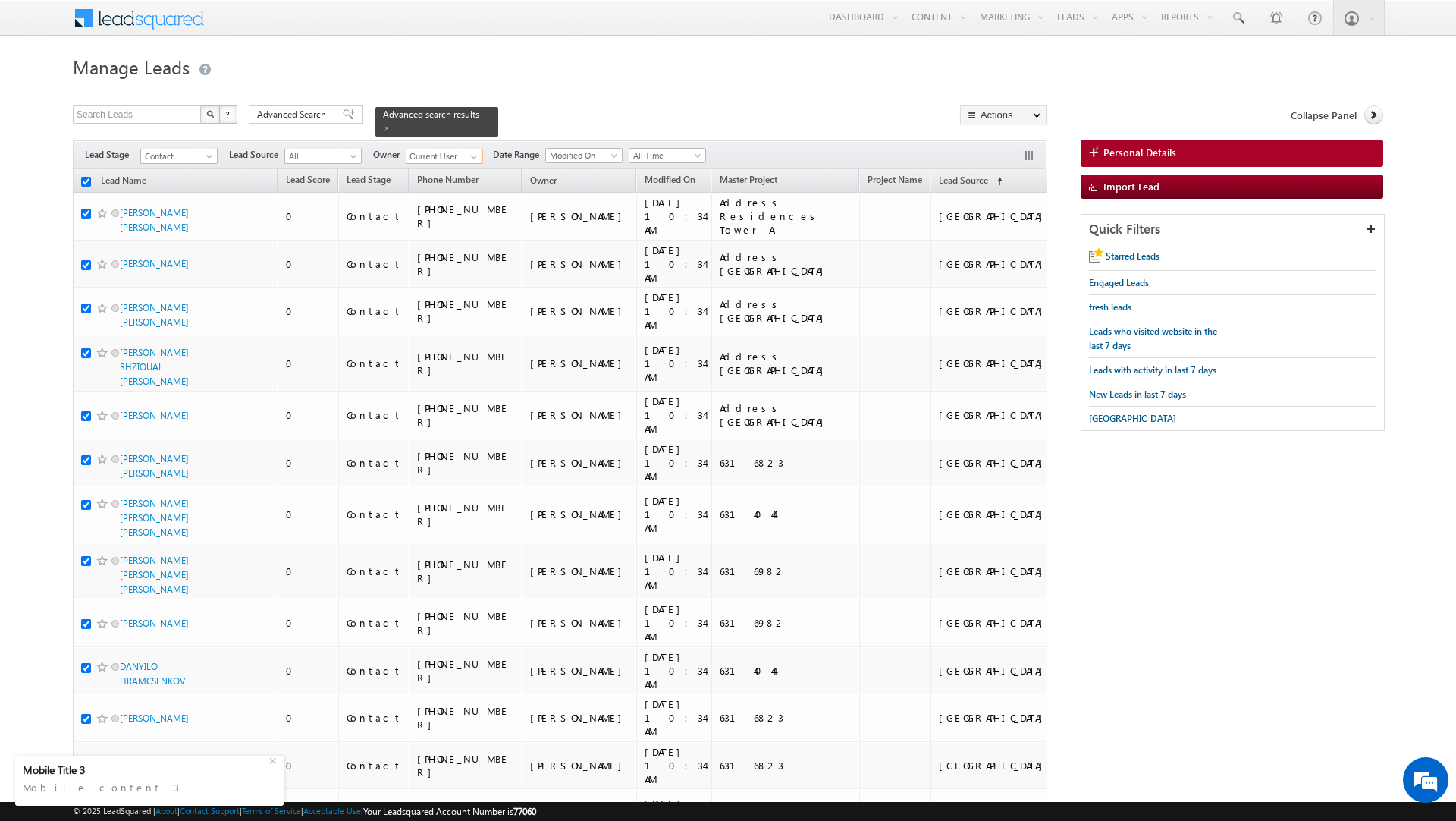
checkbox input "true"
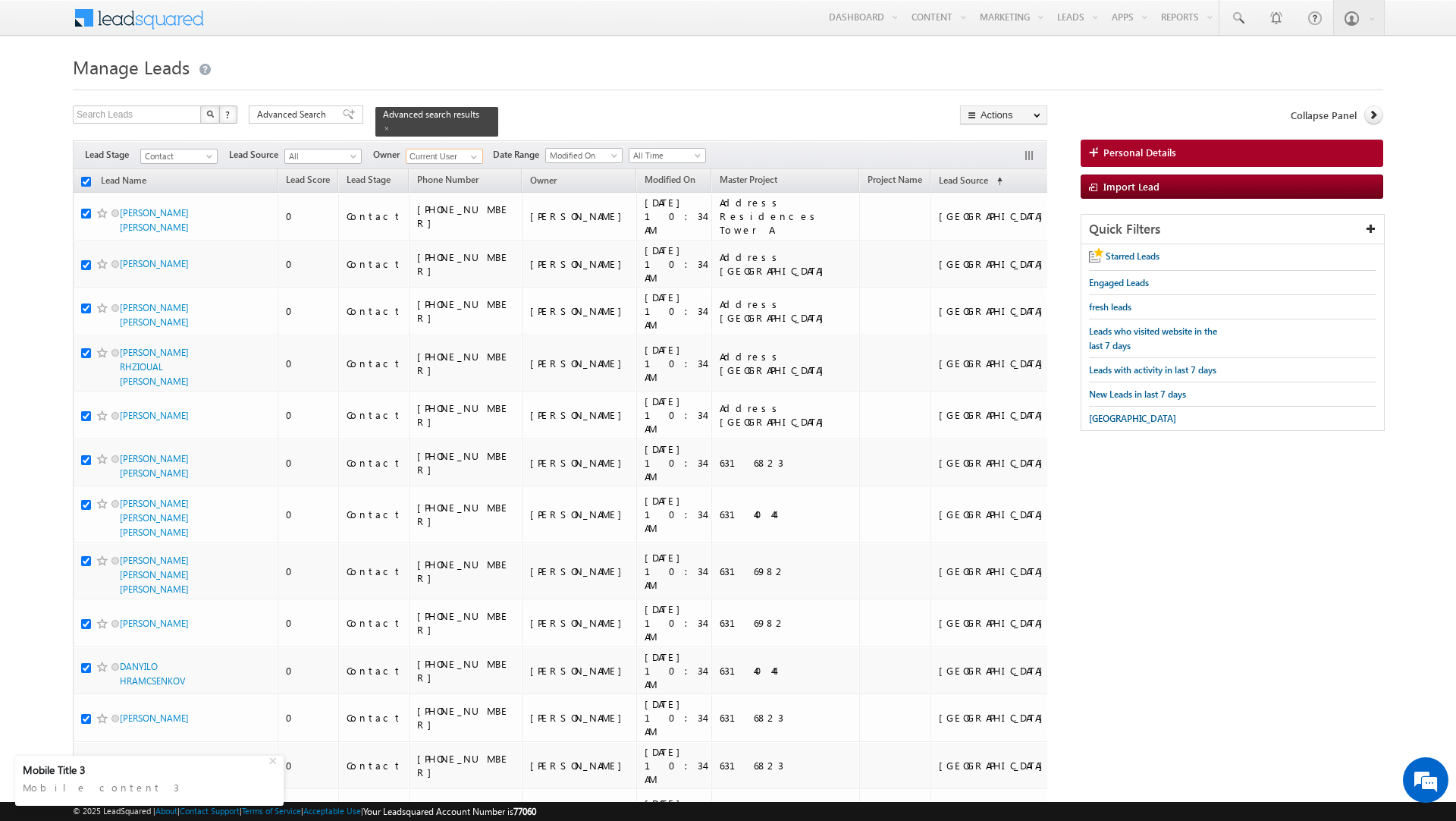
checkbox input "true"
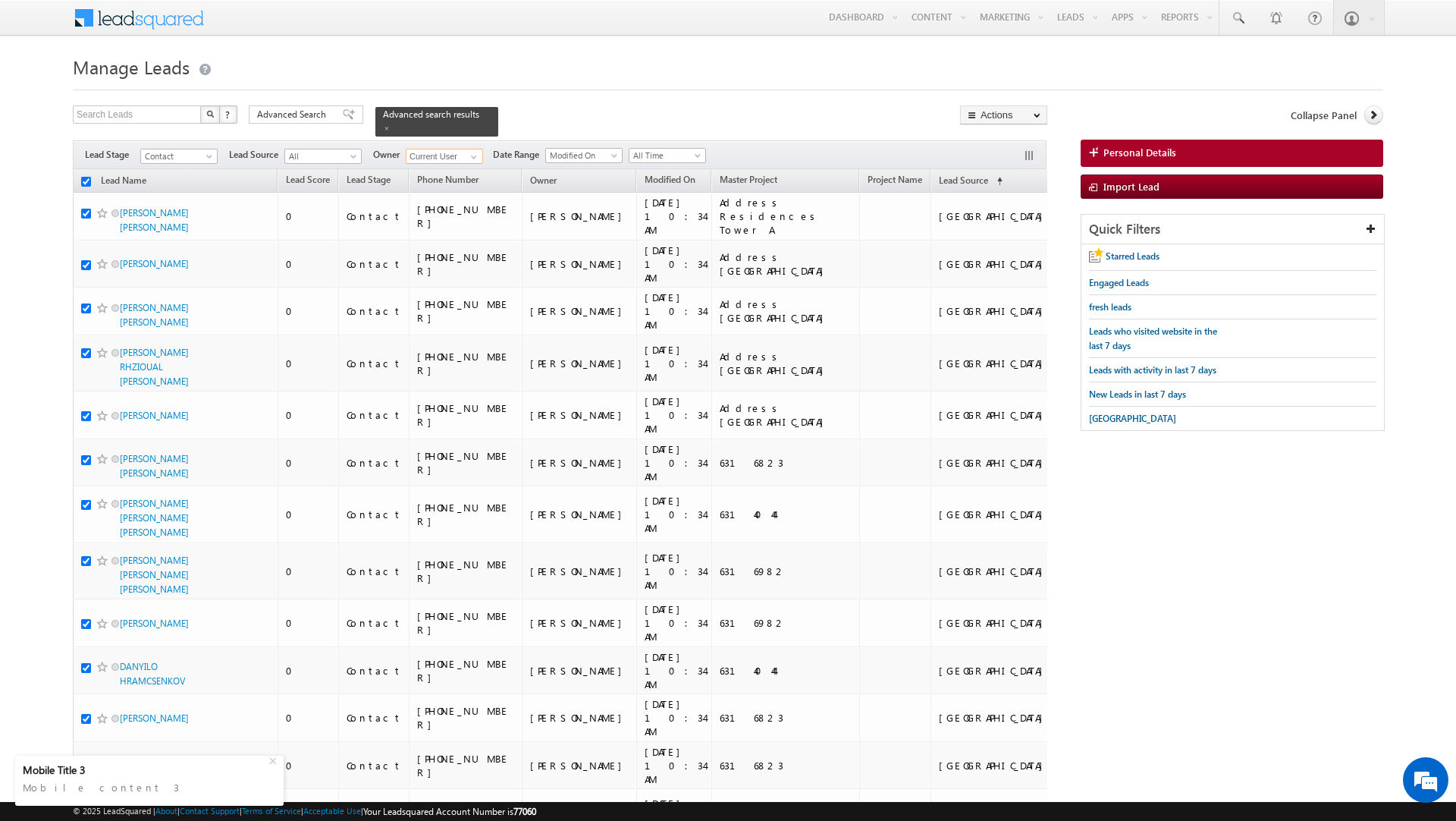
checkbox input "true"
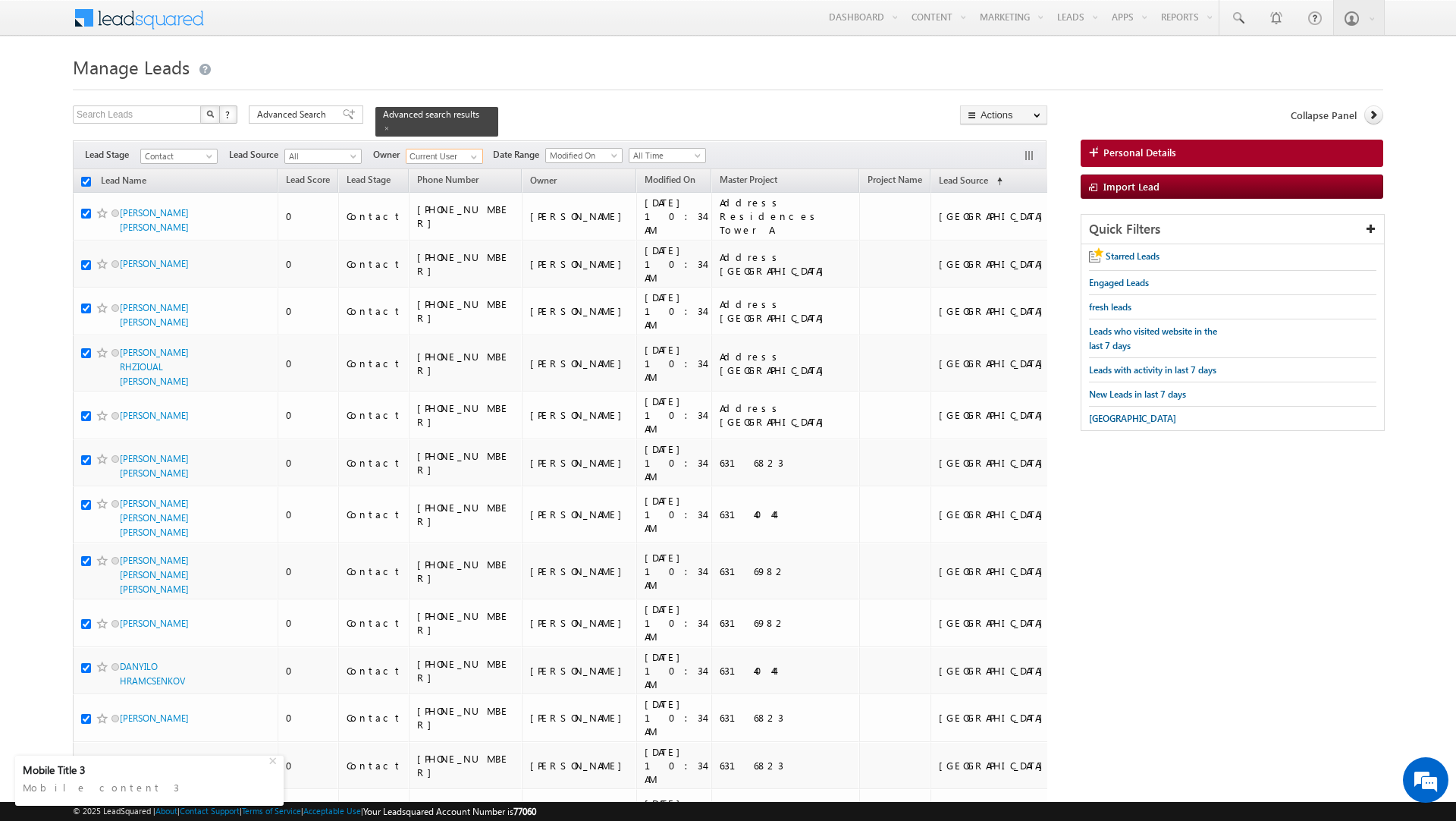
checkbox input "true"
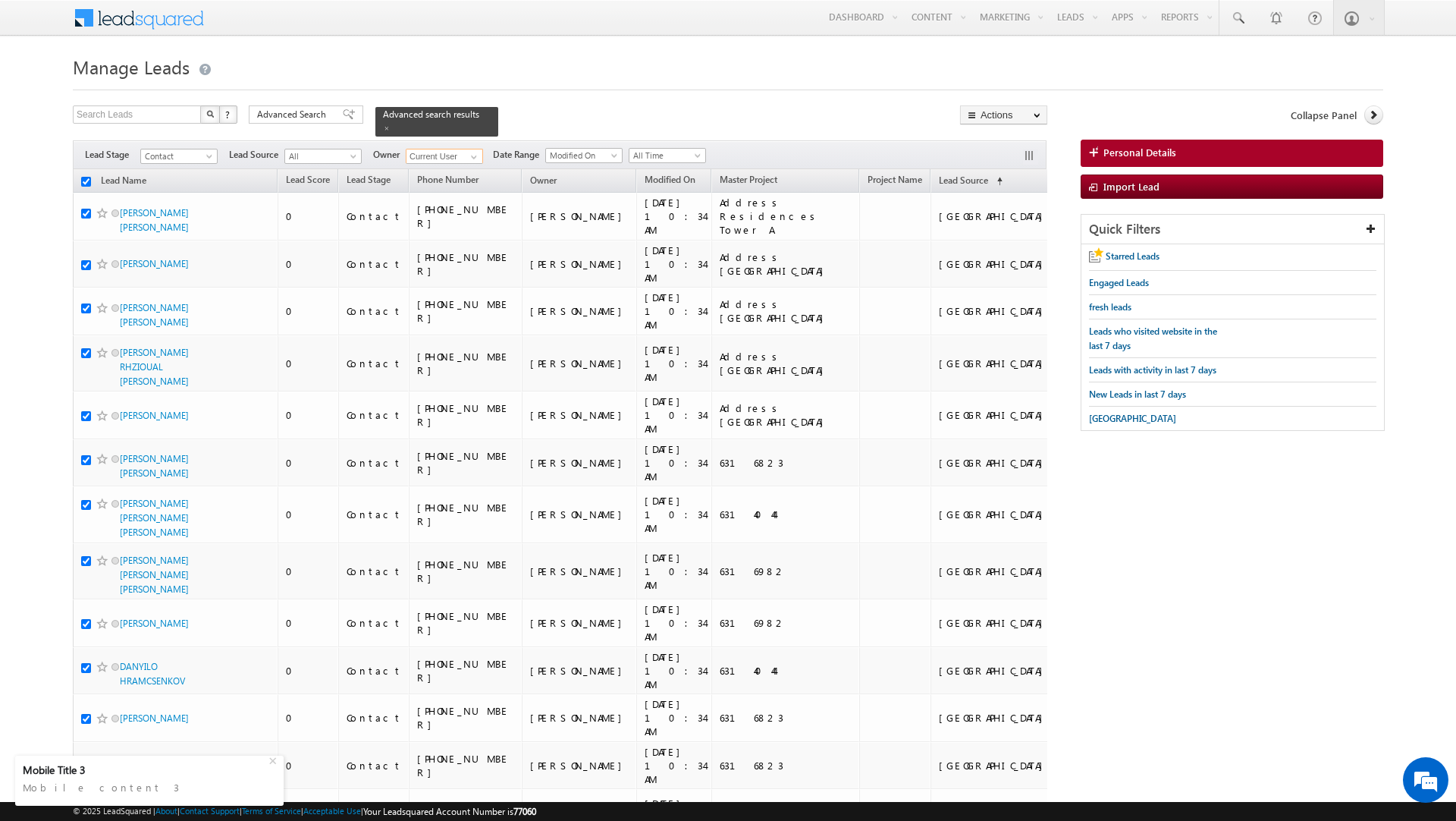
checkbox input "true"
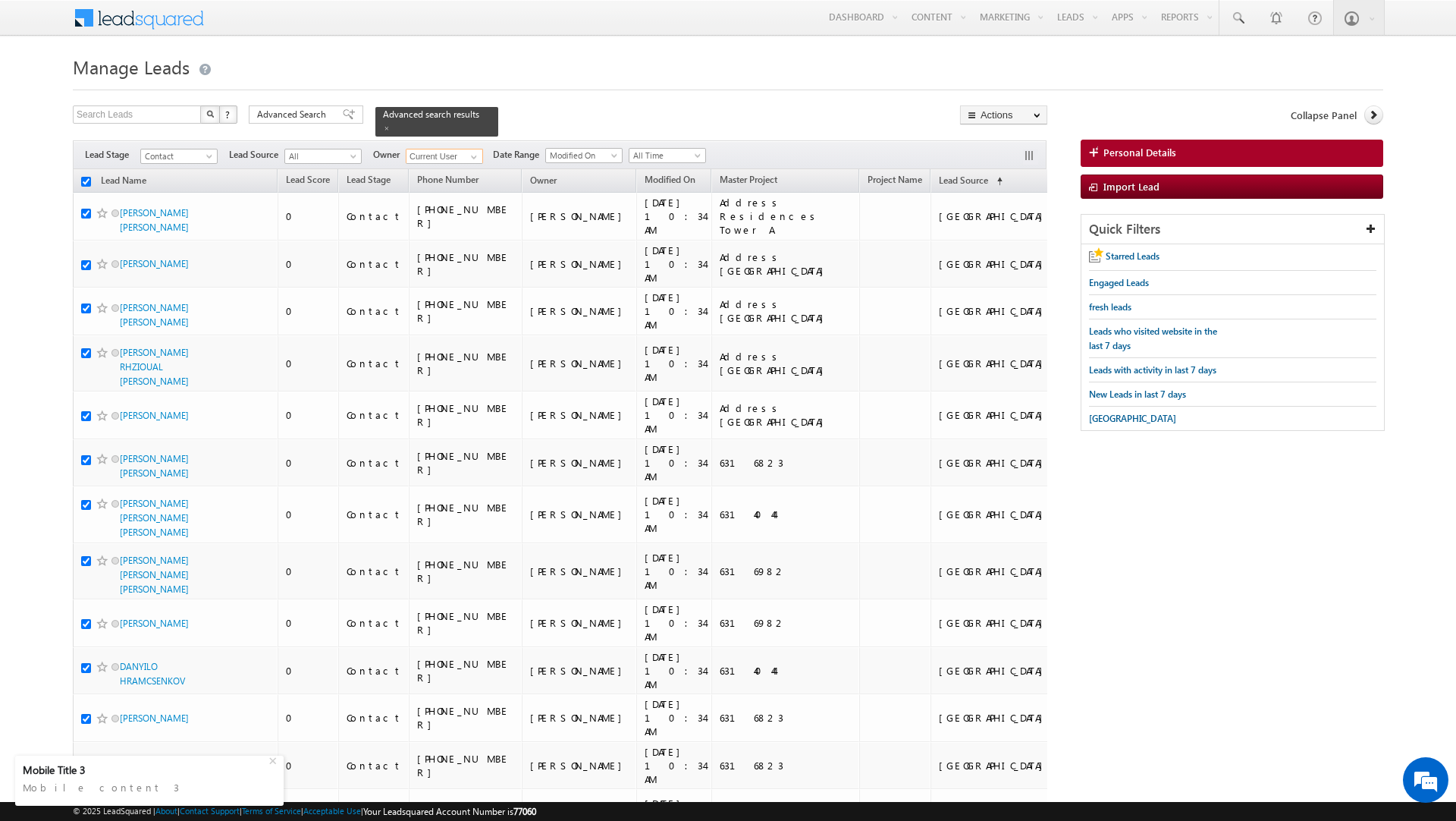
checkbox input "true"
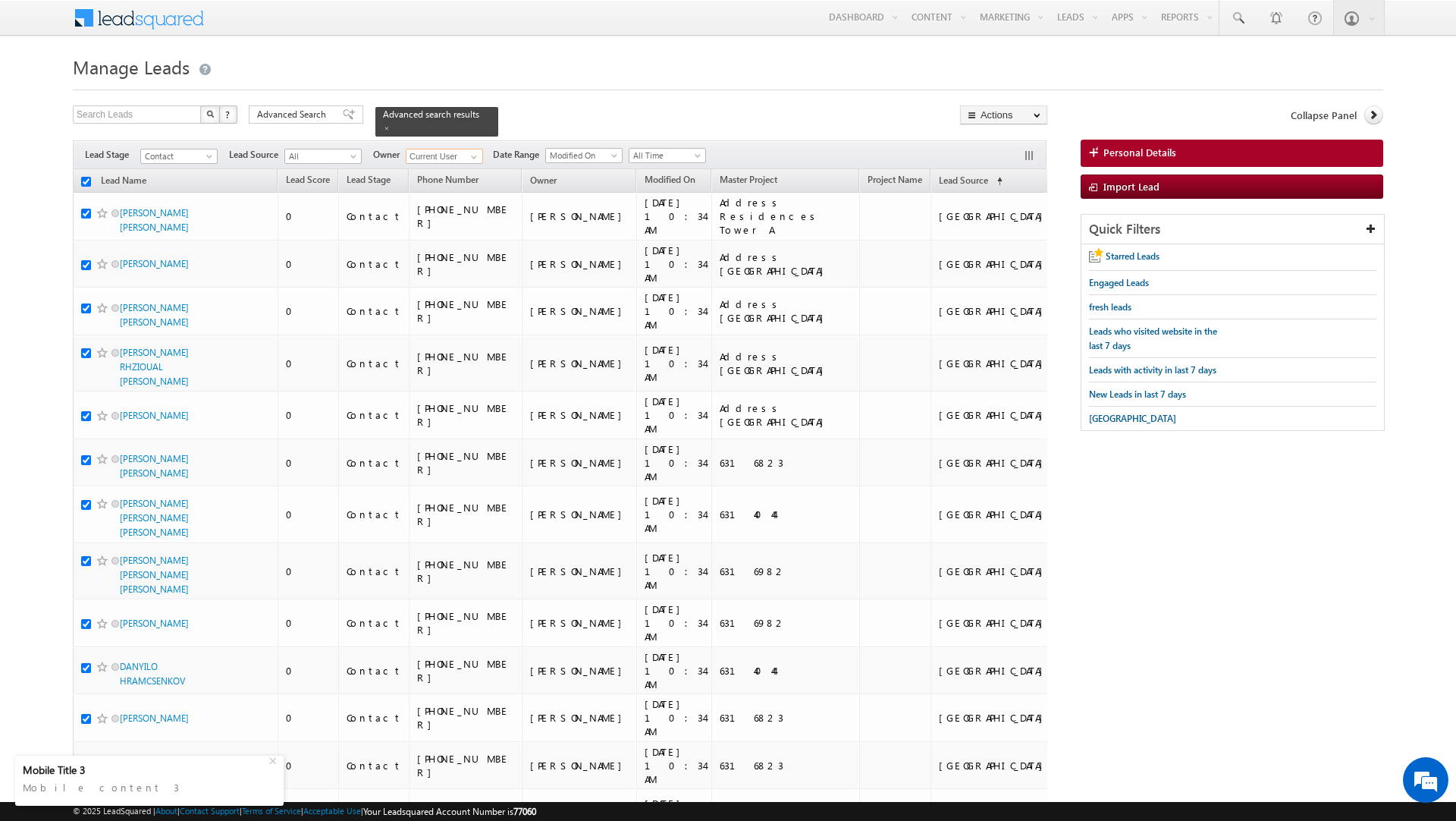
checkbox input "true"
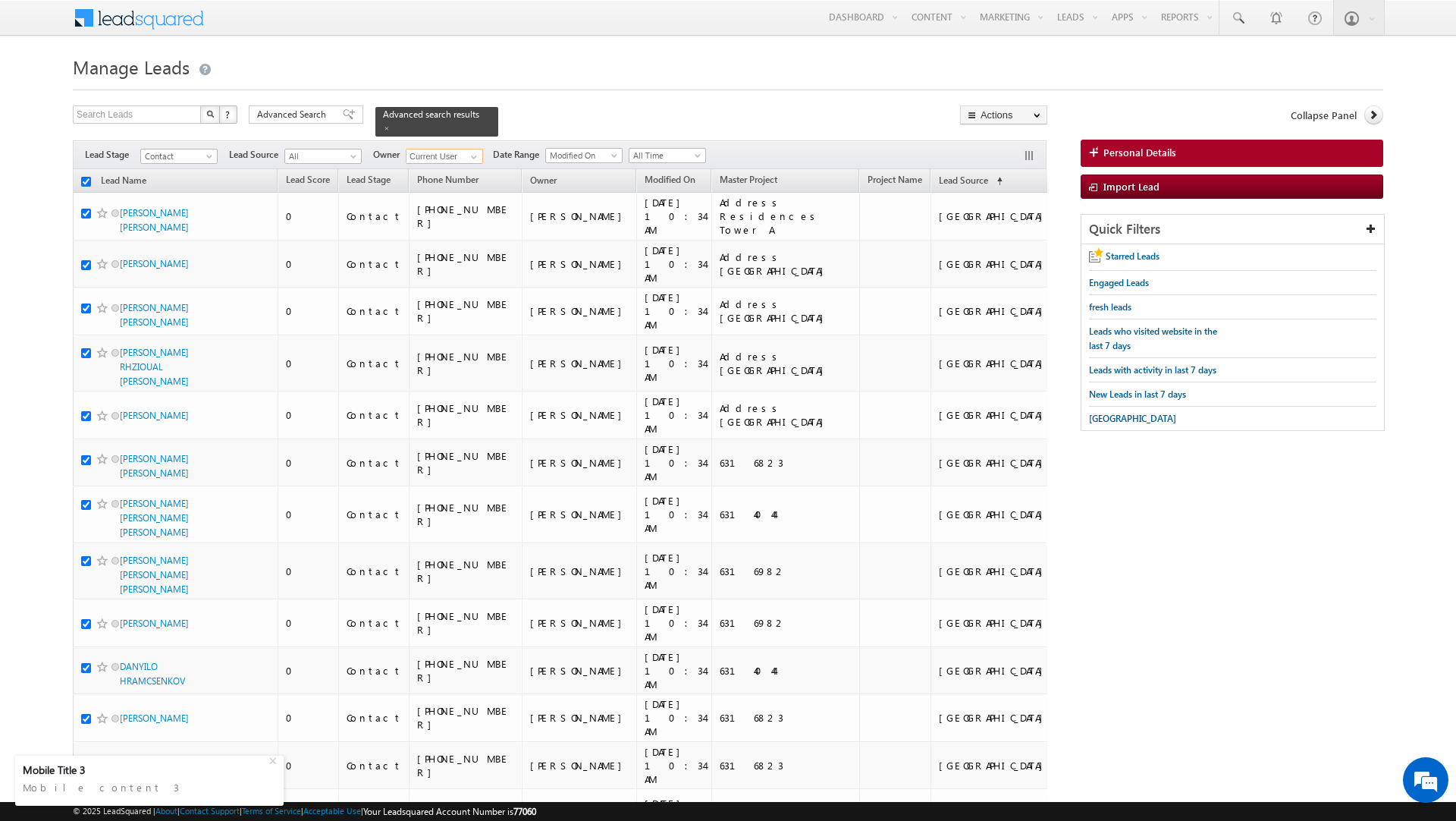
checkbox input "true"
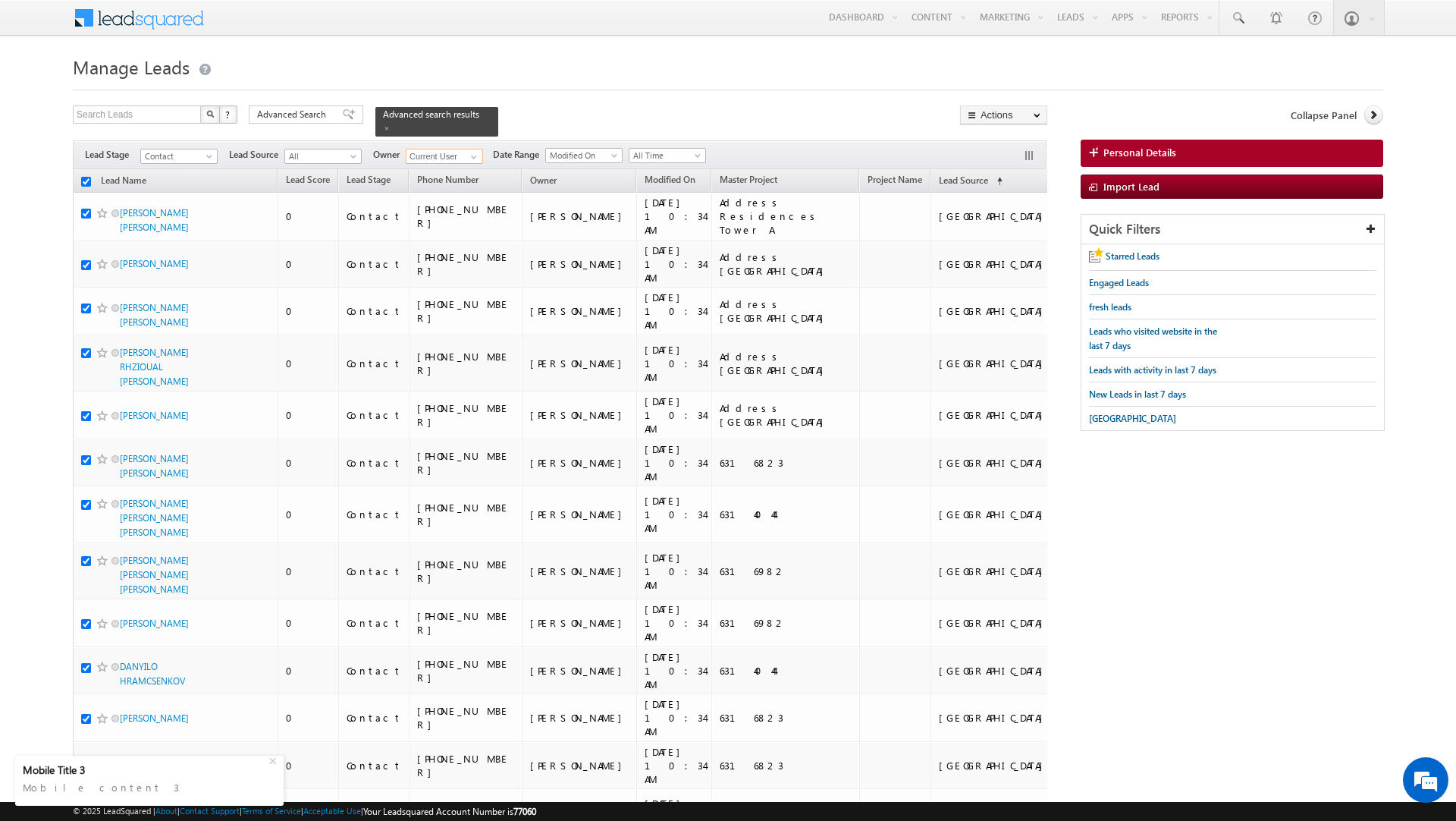
checkbox input "true"
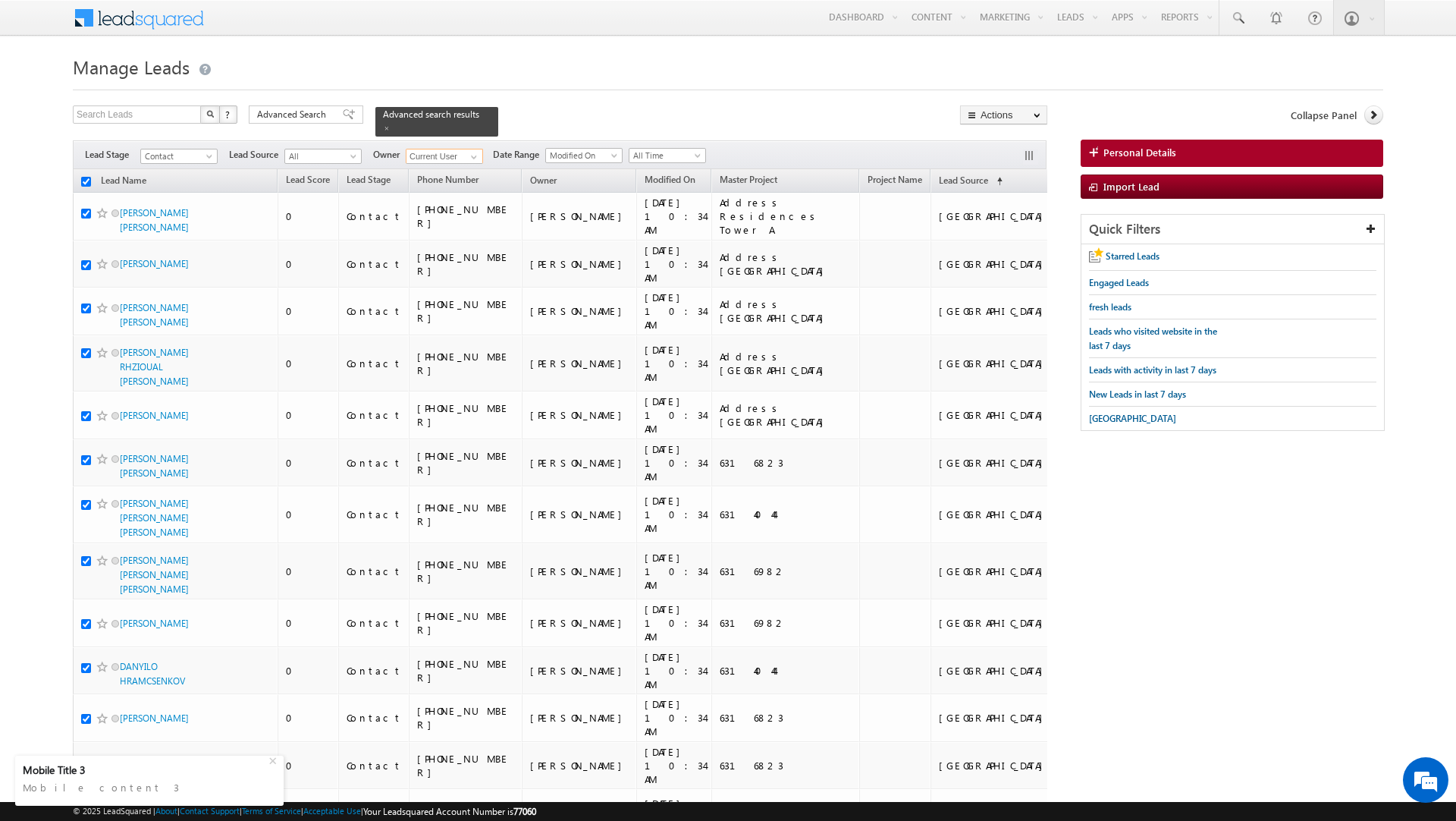
checkbox input "true"
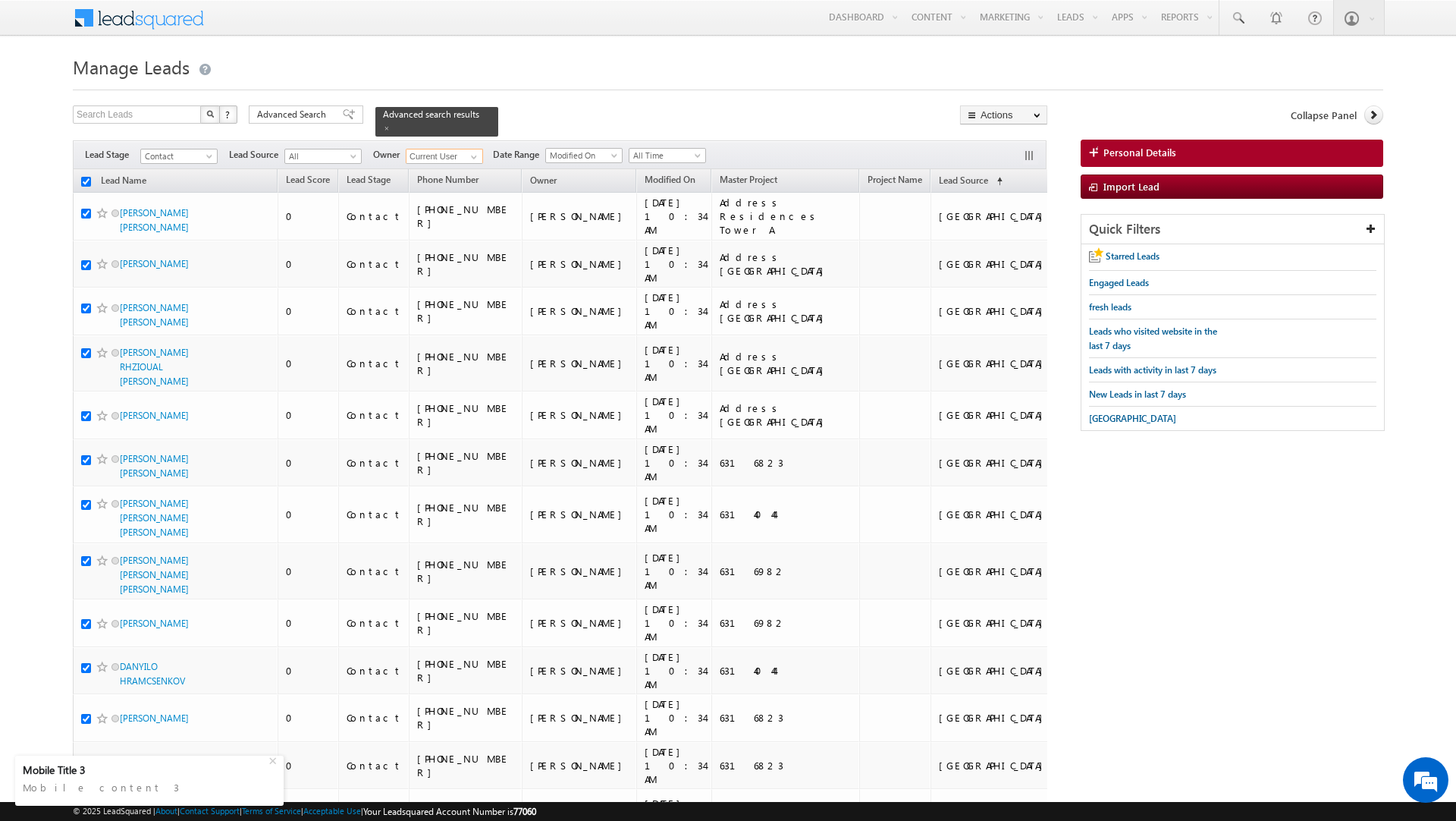
checkbox input "true"
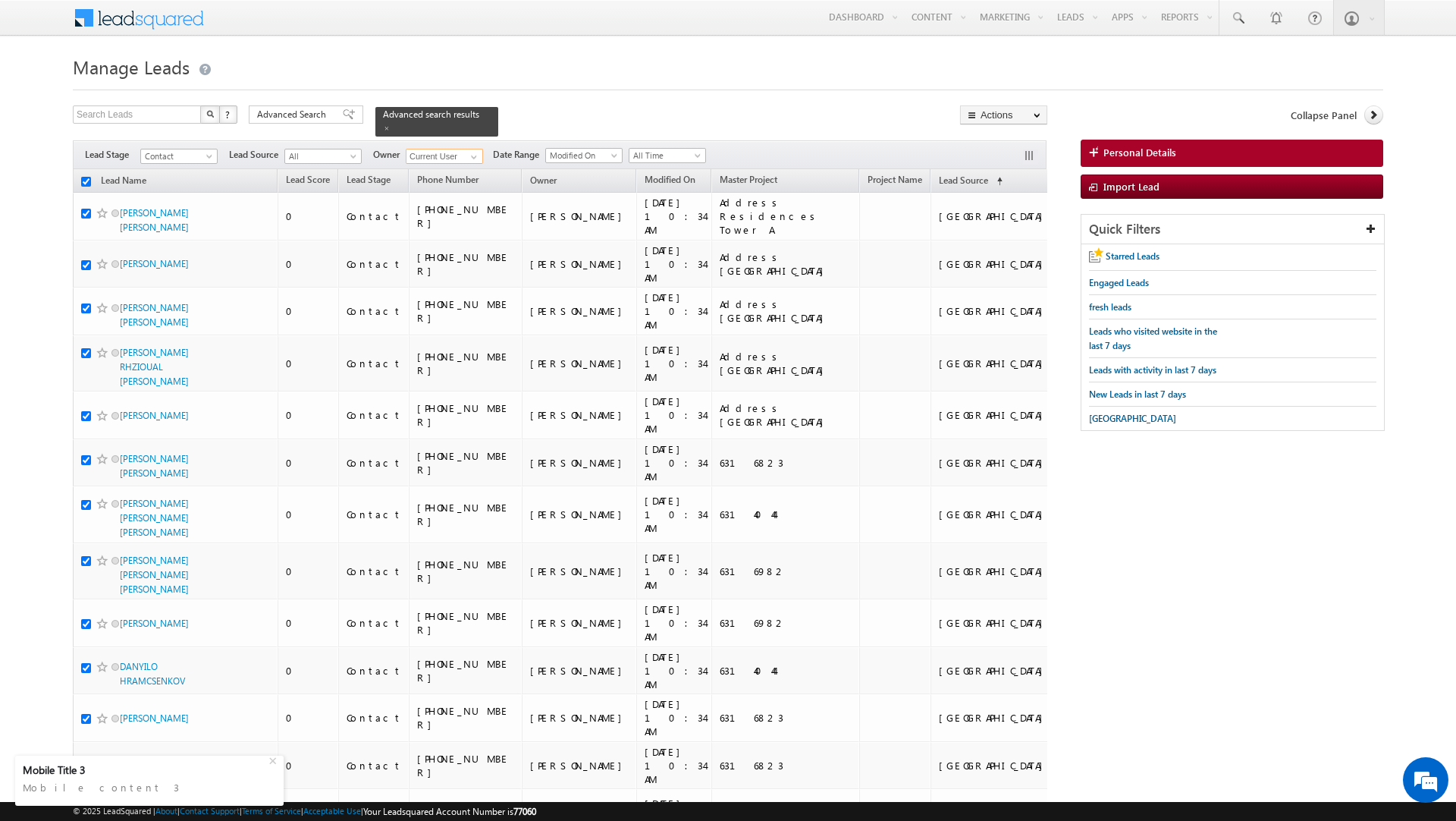
checkbox input "true"
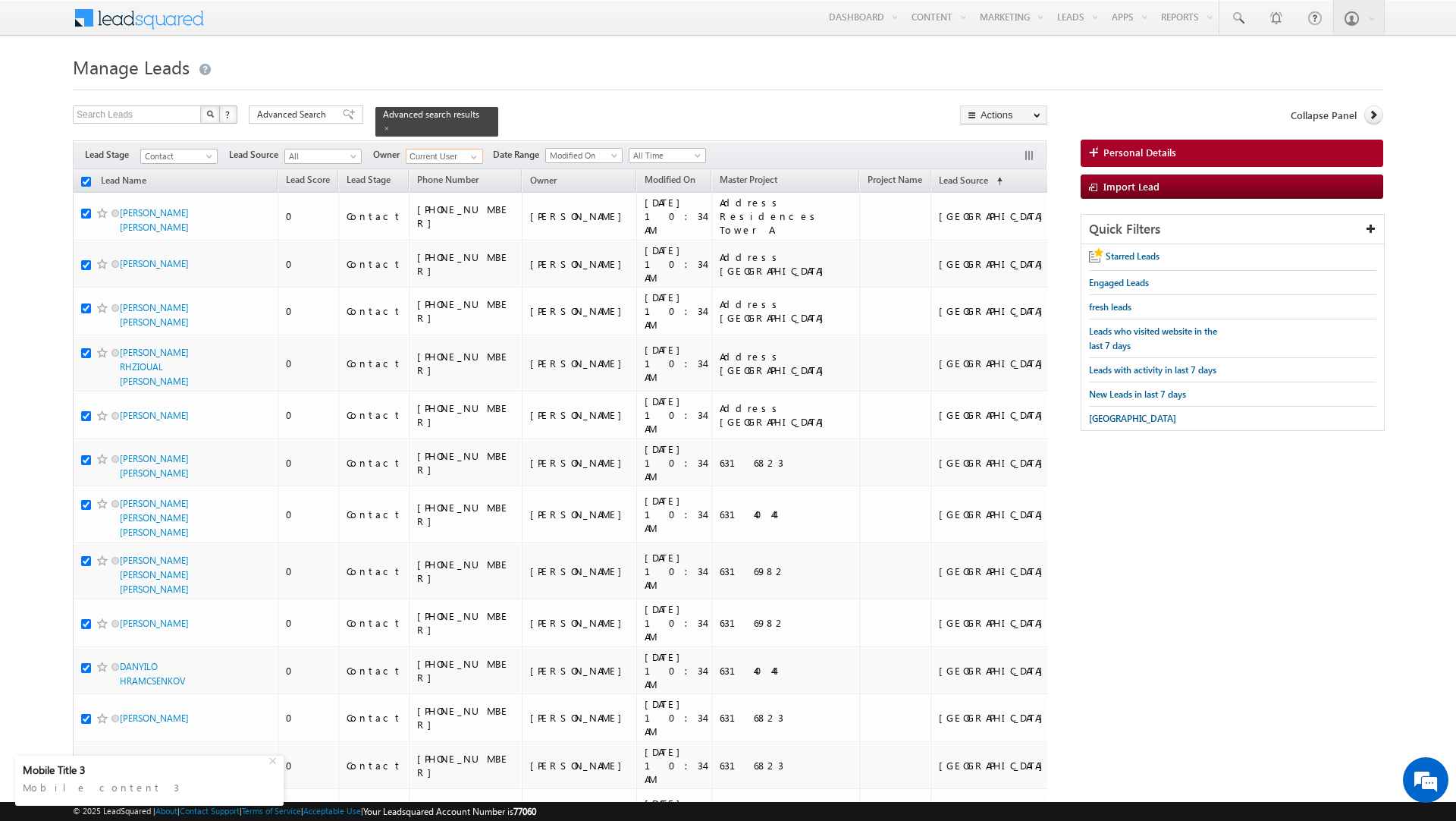
checkbox input "true"
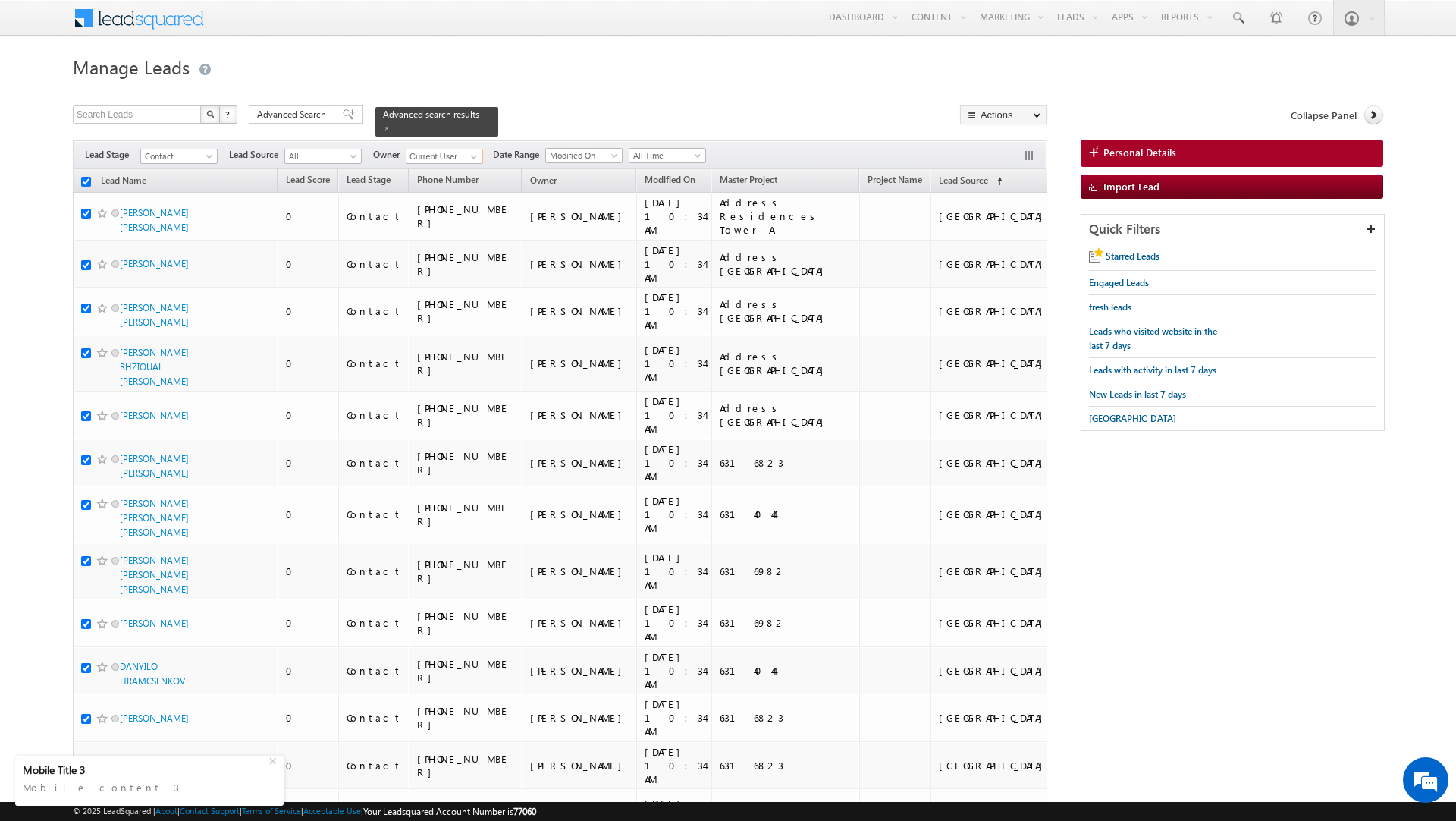
checkbox input "true"
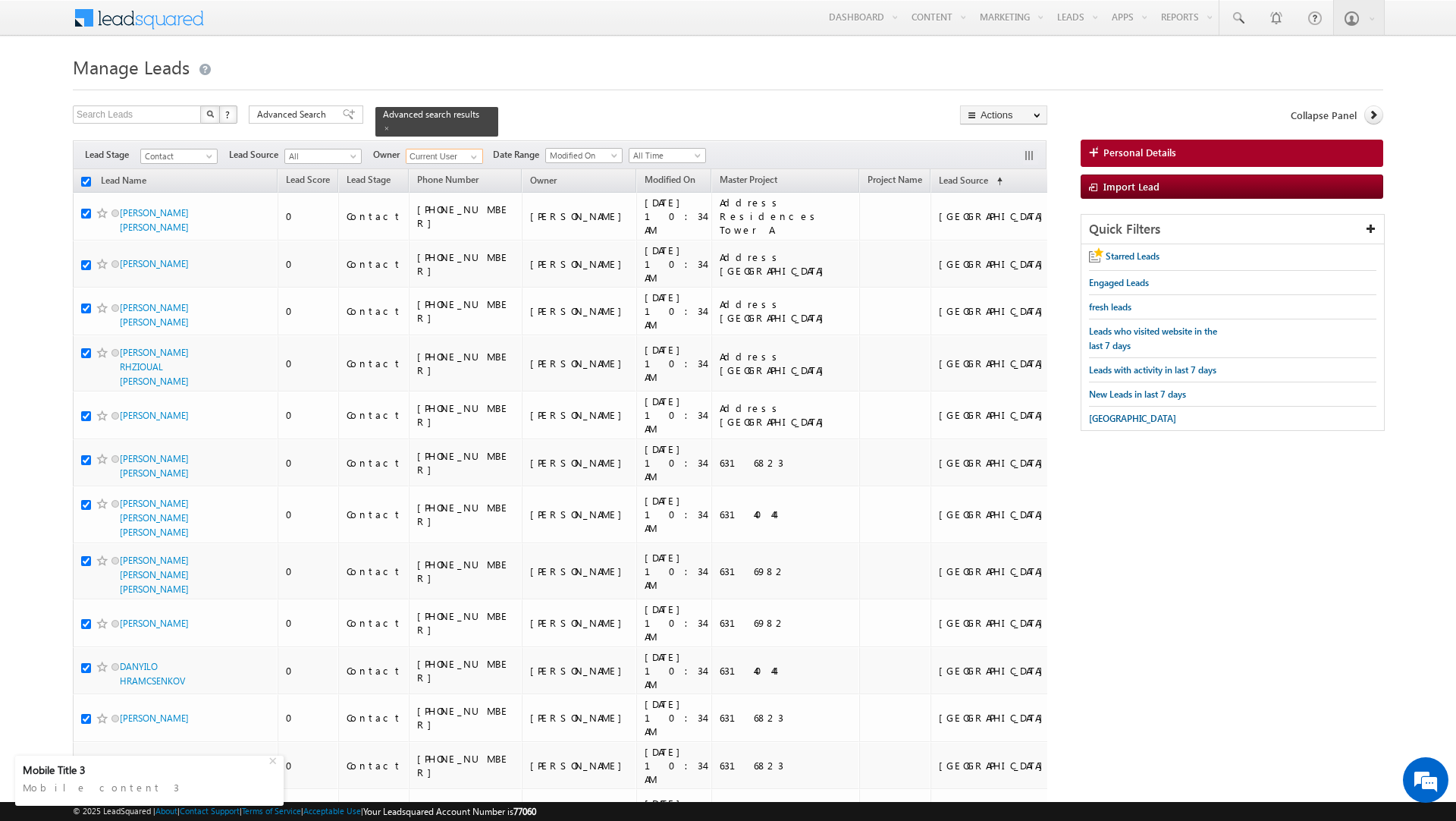
checkbox input "true"
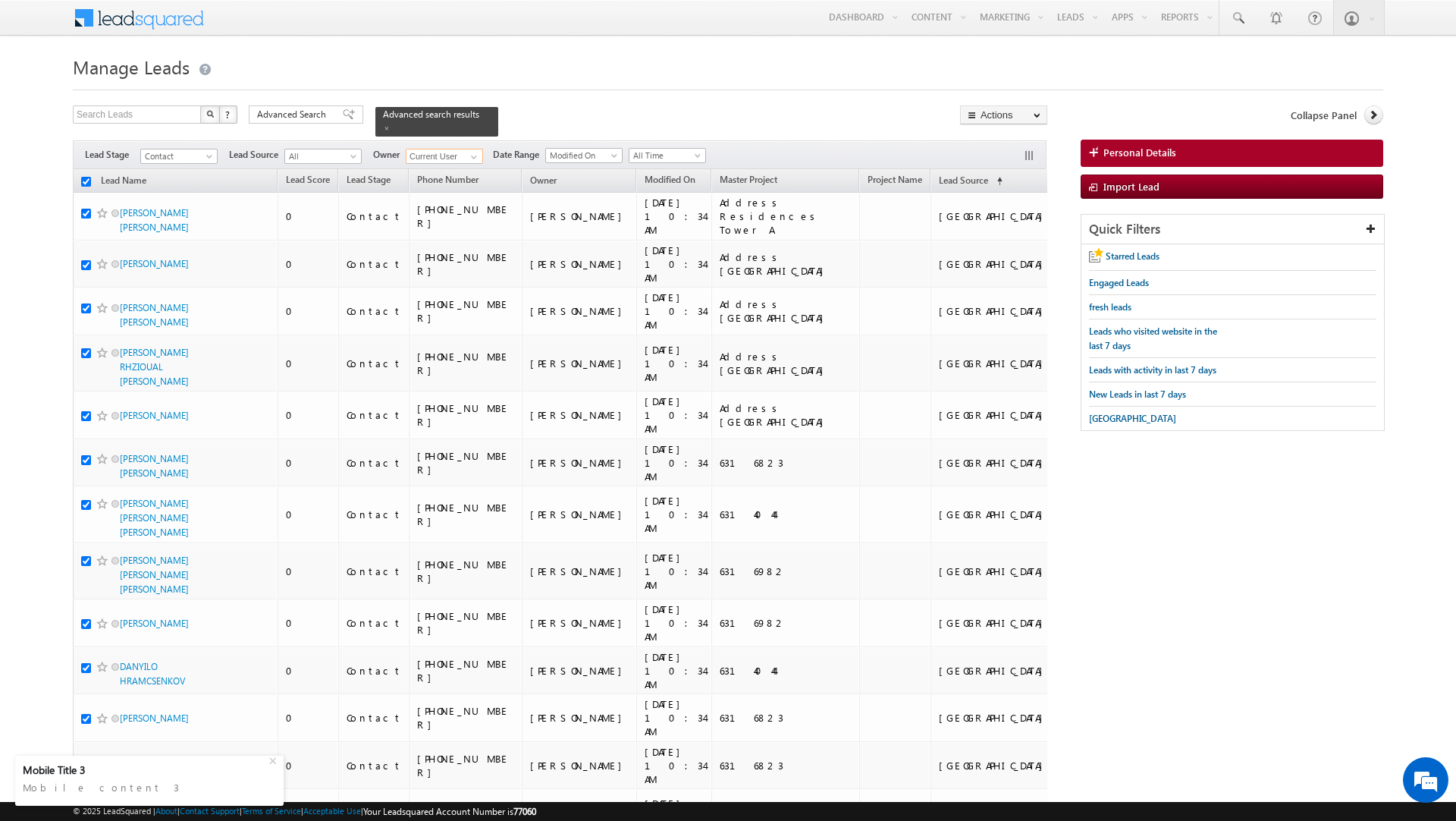
checkbox input "true"
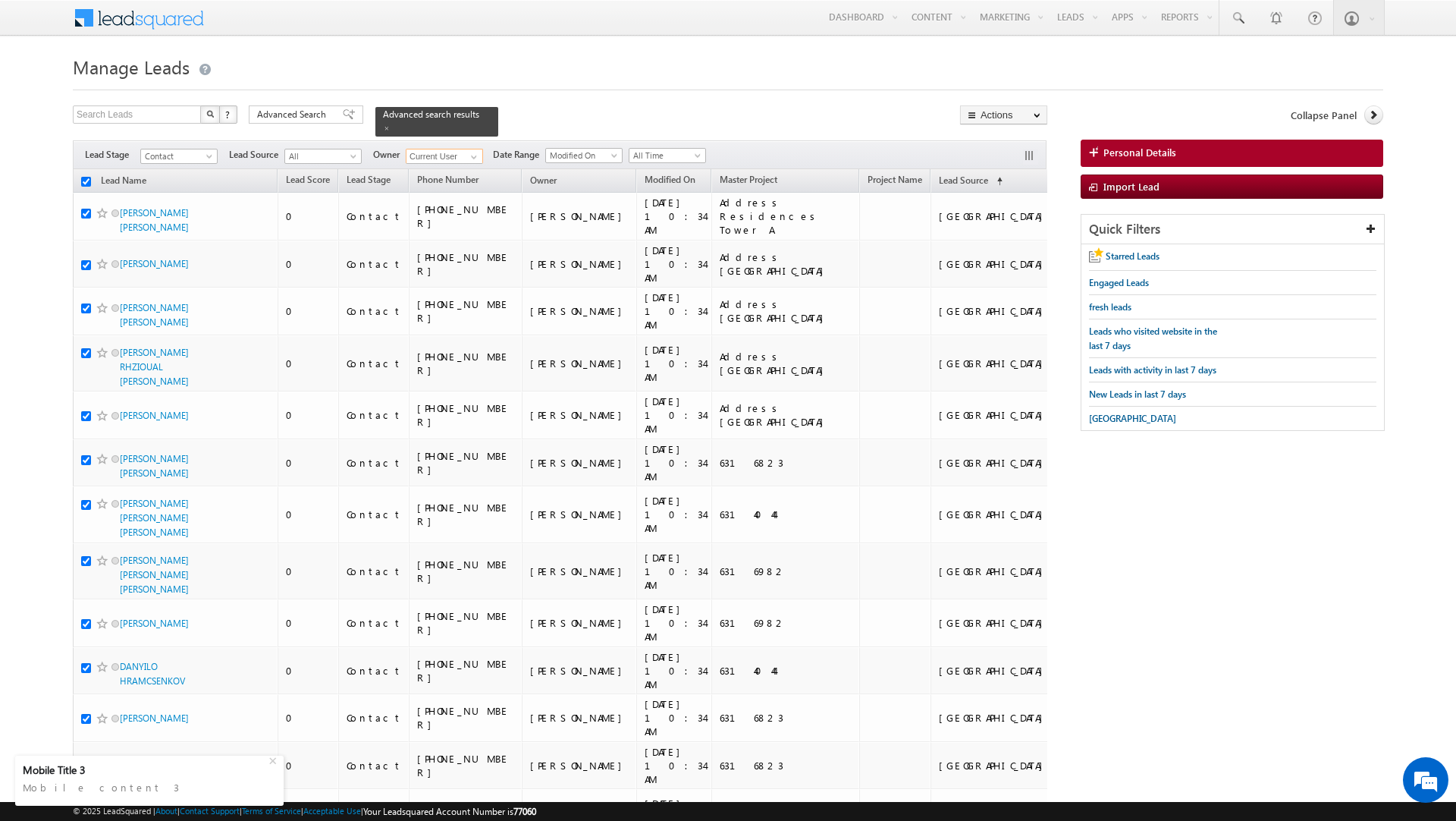
checkbox input "true"
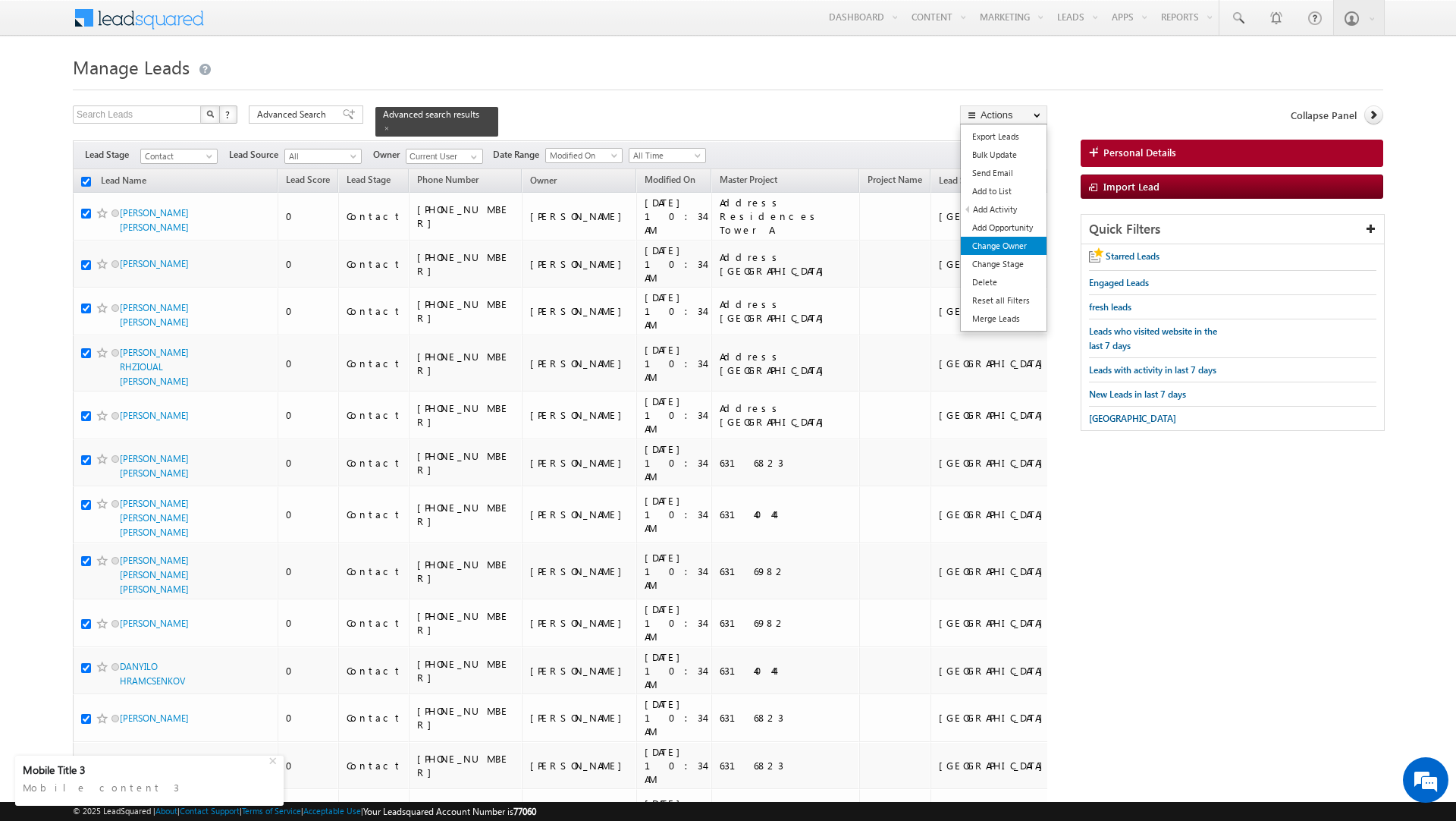
click at [1008, 246] on link "Change Owner" at bounding box center [1005, 245] width 86 height 19
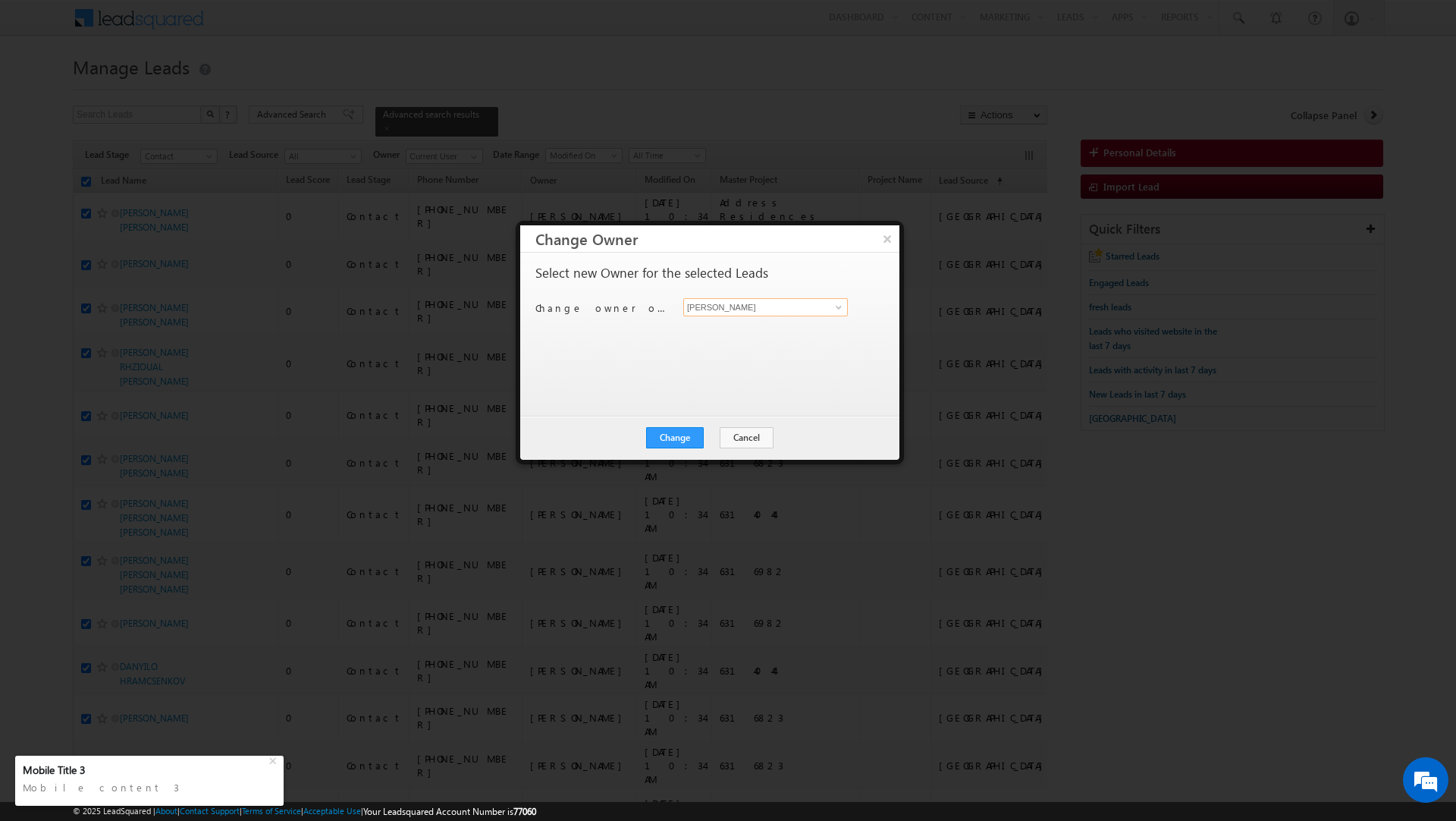
click at [736, 300] on input "[PERSON_NAME]" at bounding box center [765, 307] width 164 height 19
click at [729, 325] on link "[PERSON_NAME] [PERSON_NAME][EMAIL_ADDRESS][DOMAIN_NAME]" at bounding box center [765, 330] width 164 height 28
click at [679, 446] on button "Change" at bounding box center [674, 438] width 58 height 22
click at [712, 432] on button "Close" at bounding box center [712, 438] width 49 height 22
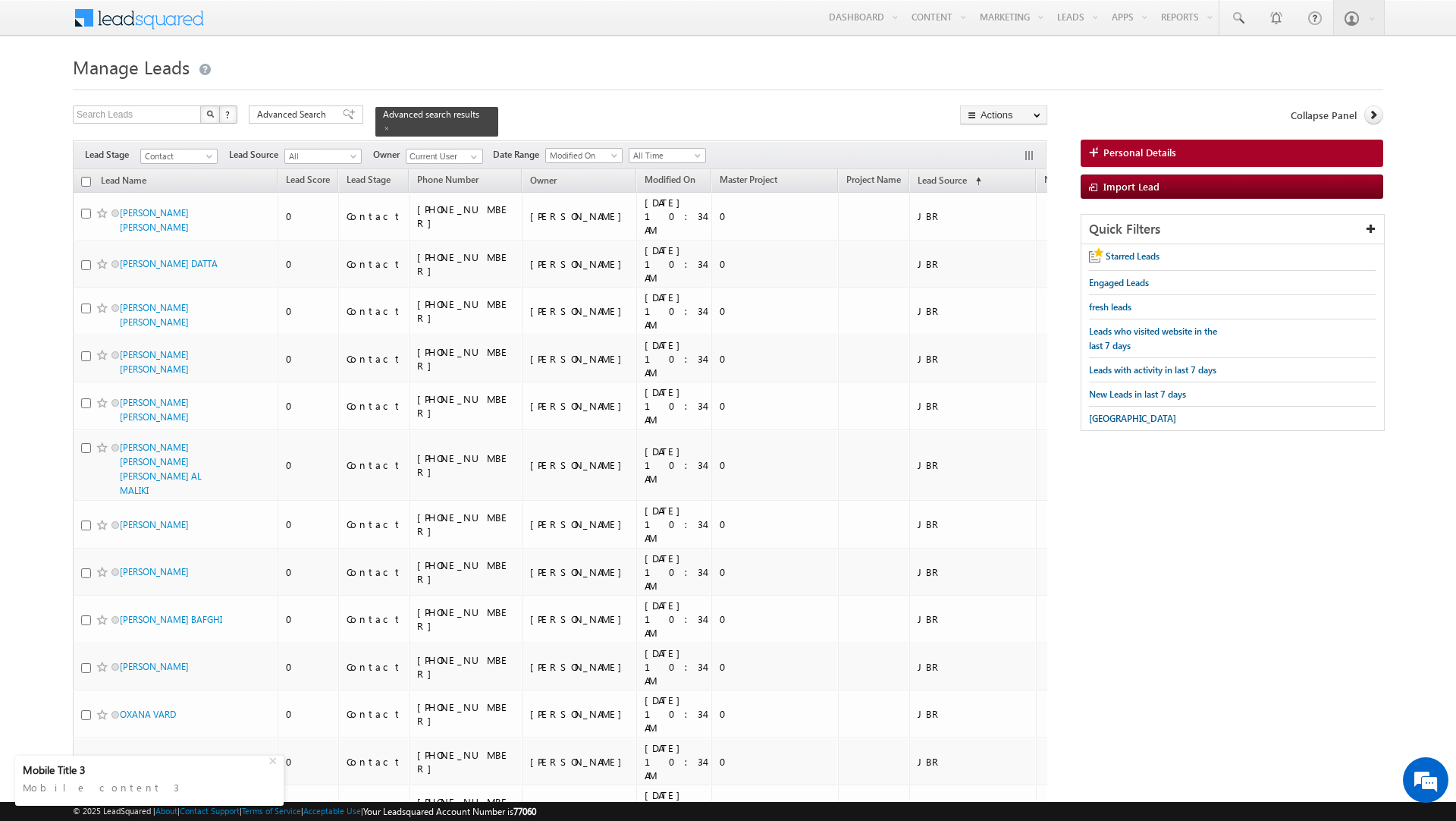
click at [85, 182] on input "checkbox" at bounding box center [86, 182] width 10 height 10
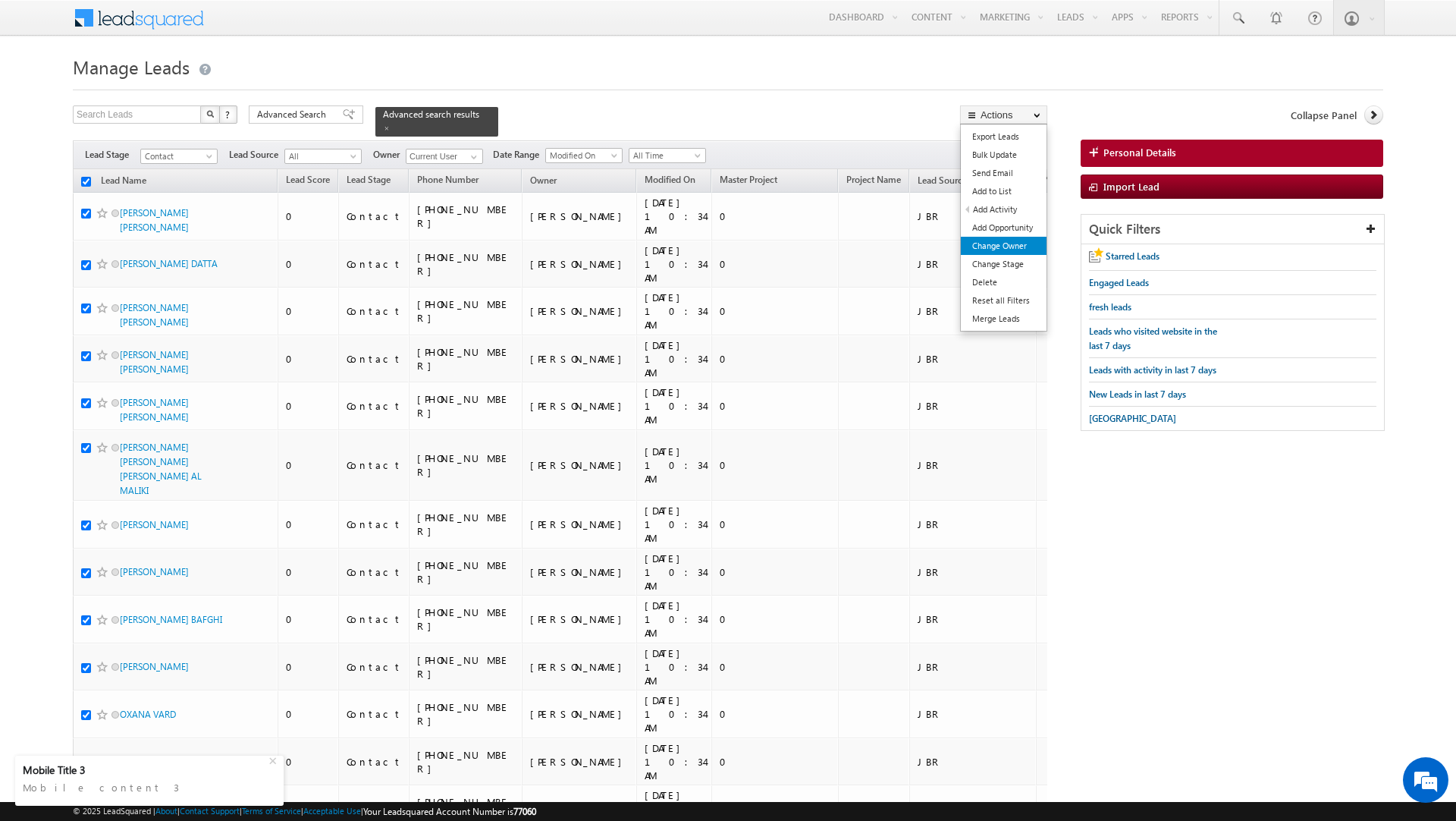
click at [988, 249] on link "Change Owner" at bounding box center [1005, 245] width 86 height 19
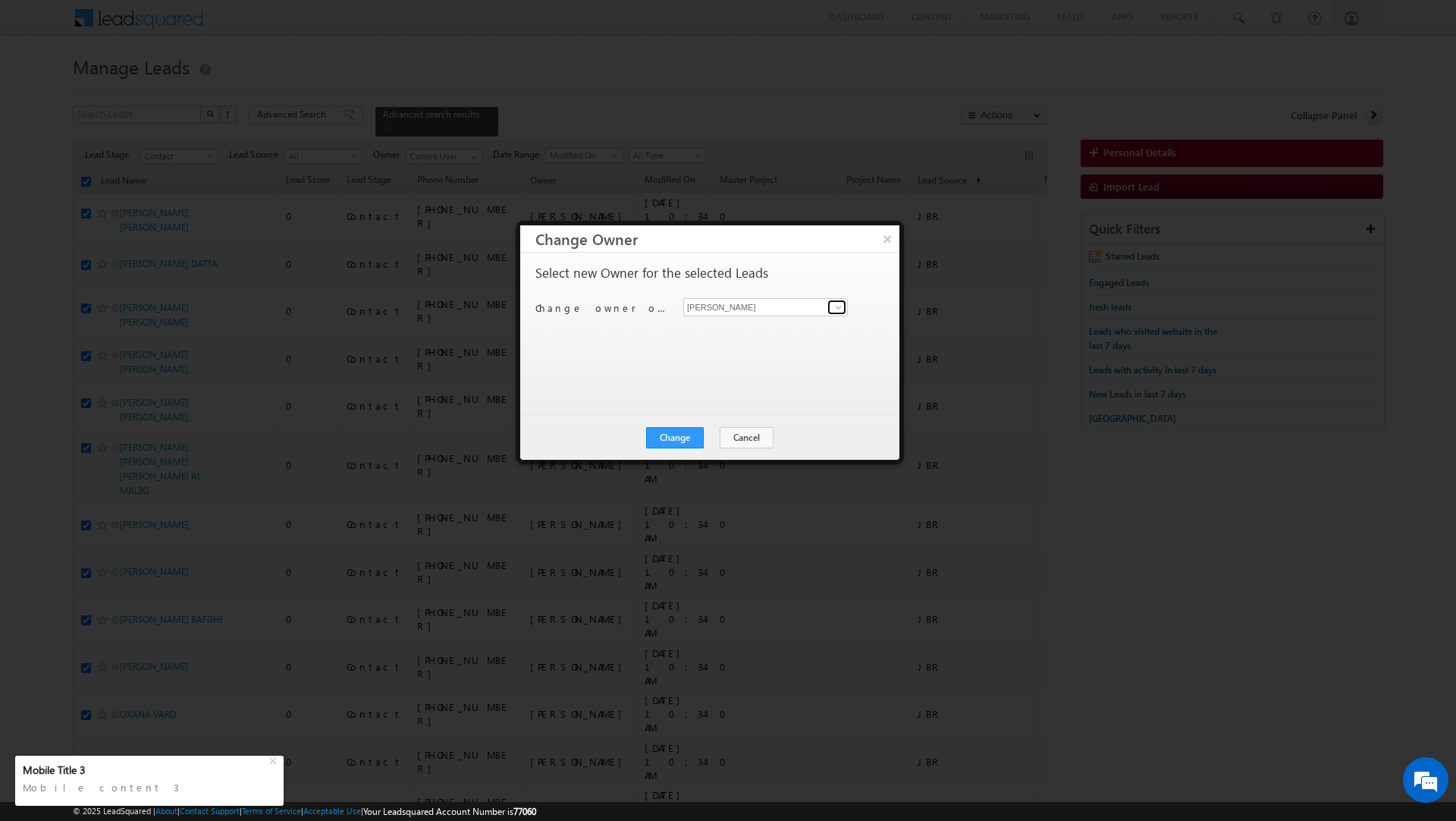
click at [845, 306] on link at bounding box center [836, 308] width 19 height 16
click at [749, 371] on link "[PERSON_NAME] [EMAIL_ADDRESS][PERSON_NAME][DOMAIN_NAME]" at bounding box center [765, 382] width 164 height 28
click at [672, 425] on div "Change Cancel Close" at bounding box center [710, 437] width 379 height 44
click at [669, 437] on button "Change" at bounding box center [674, 438] width 58 height 22
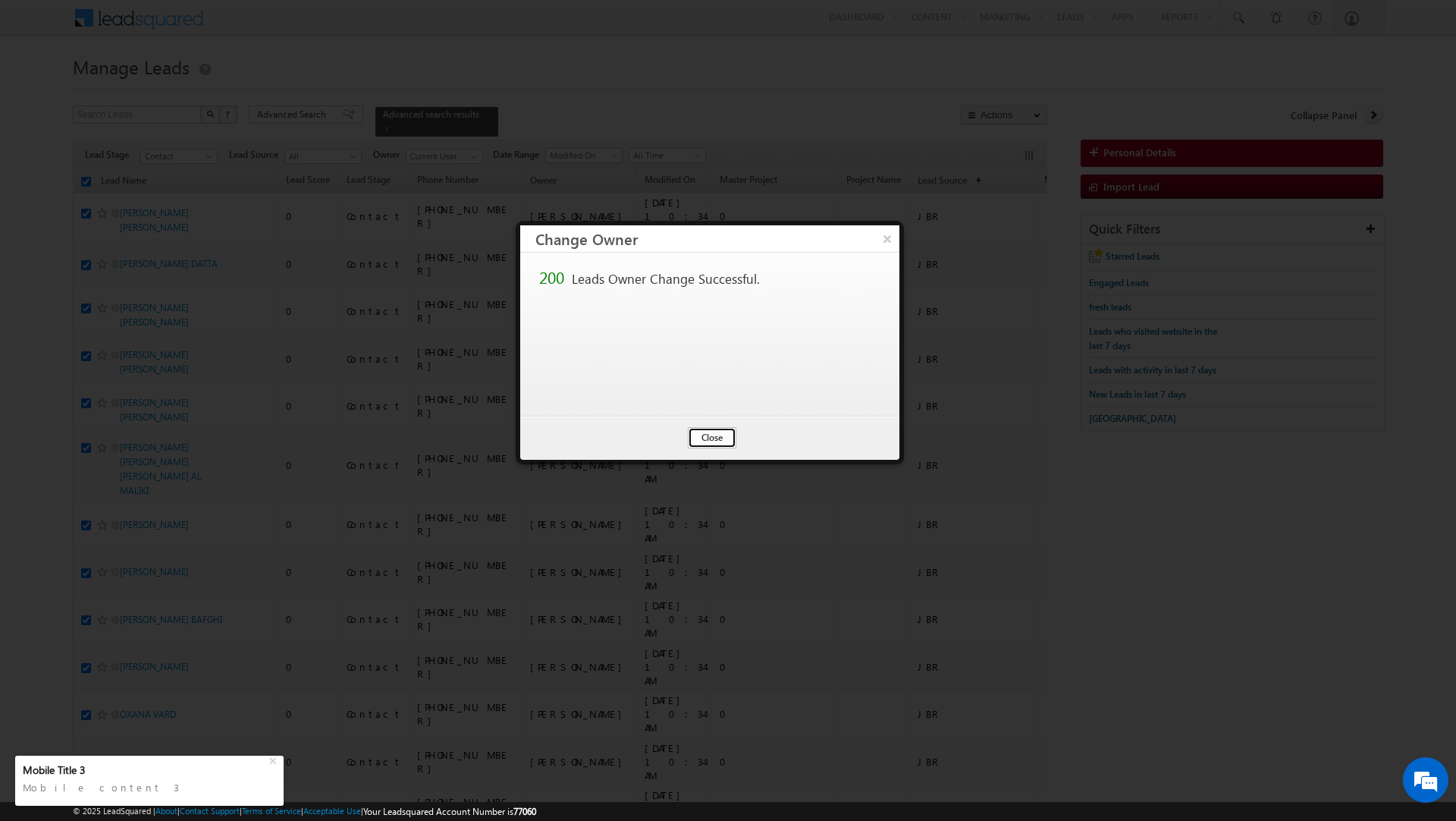
click at [720, 436] on button "Close" at bounding box center [712, 438] width 49 height 22
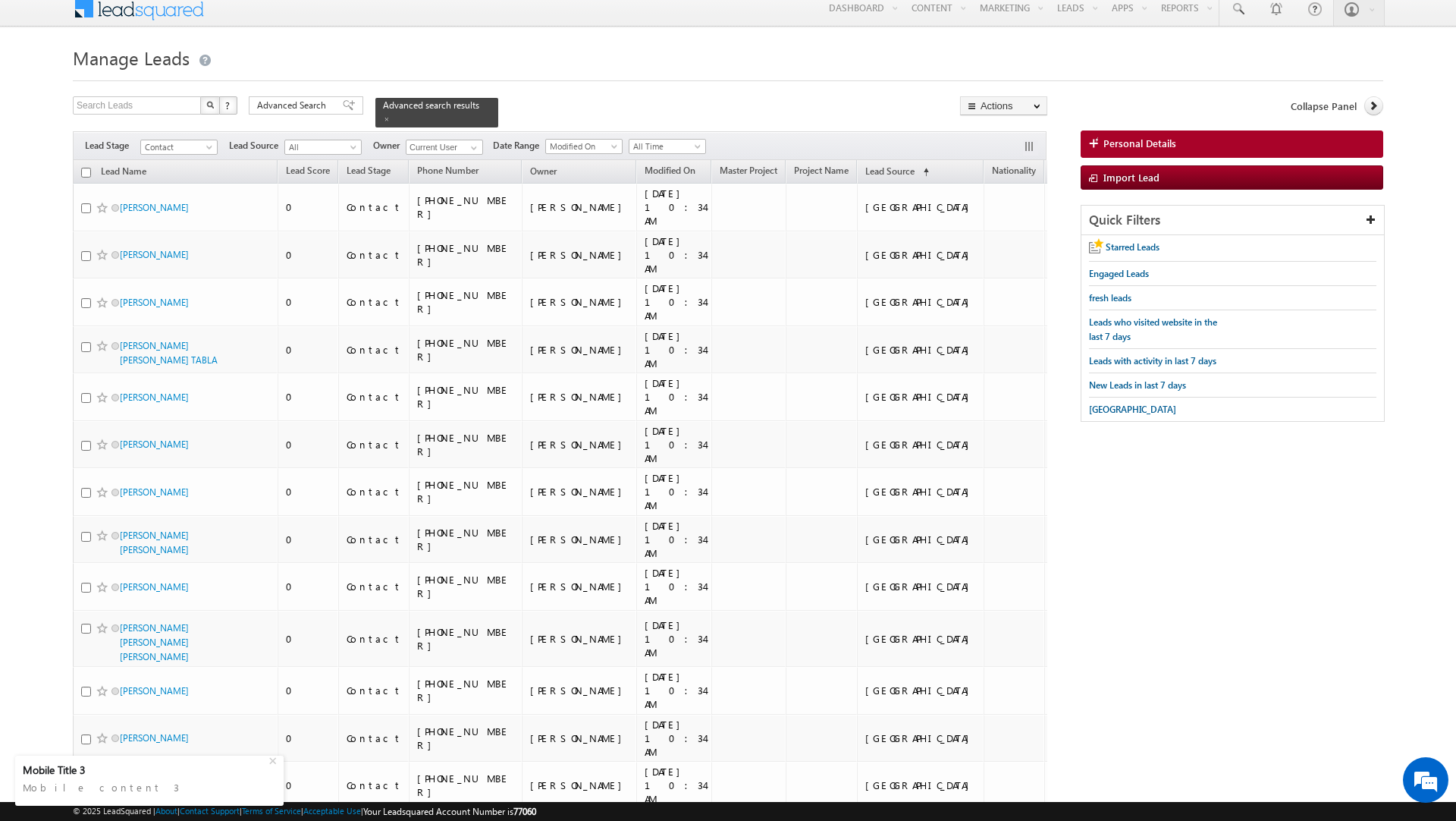
scroll to position [0, 0]
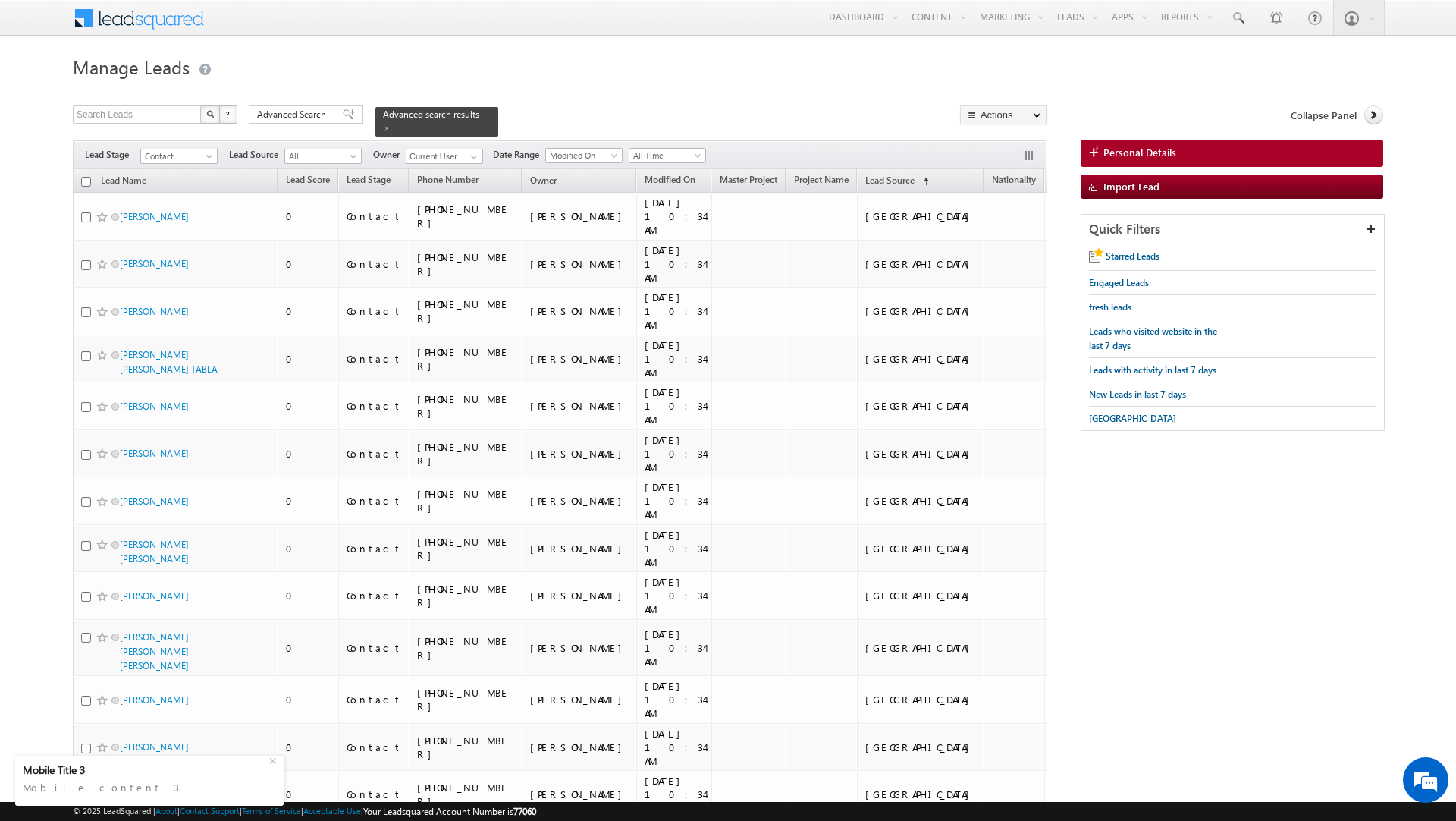
click at [86, 177] on input "checkbox" at bounding box center [86, 182] width 10 height 10
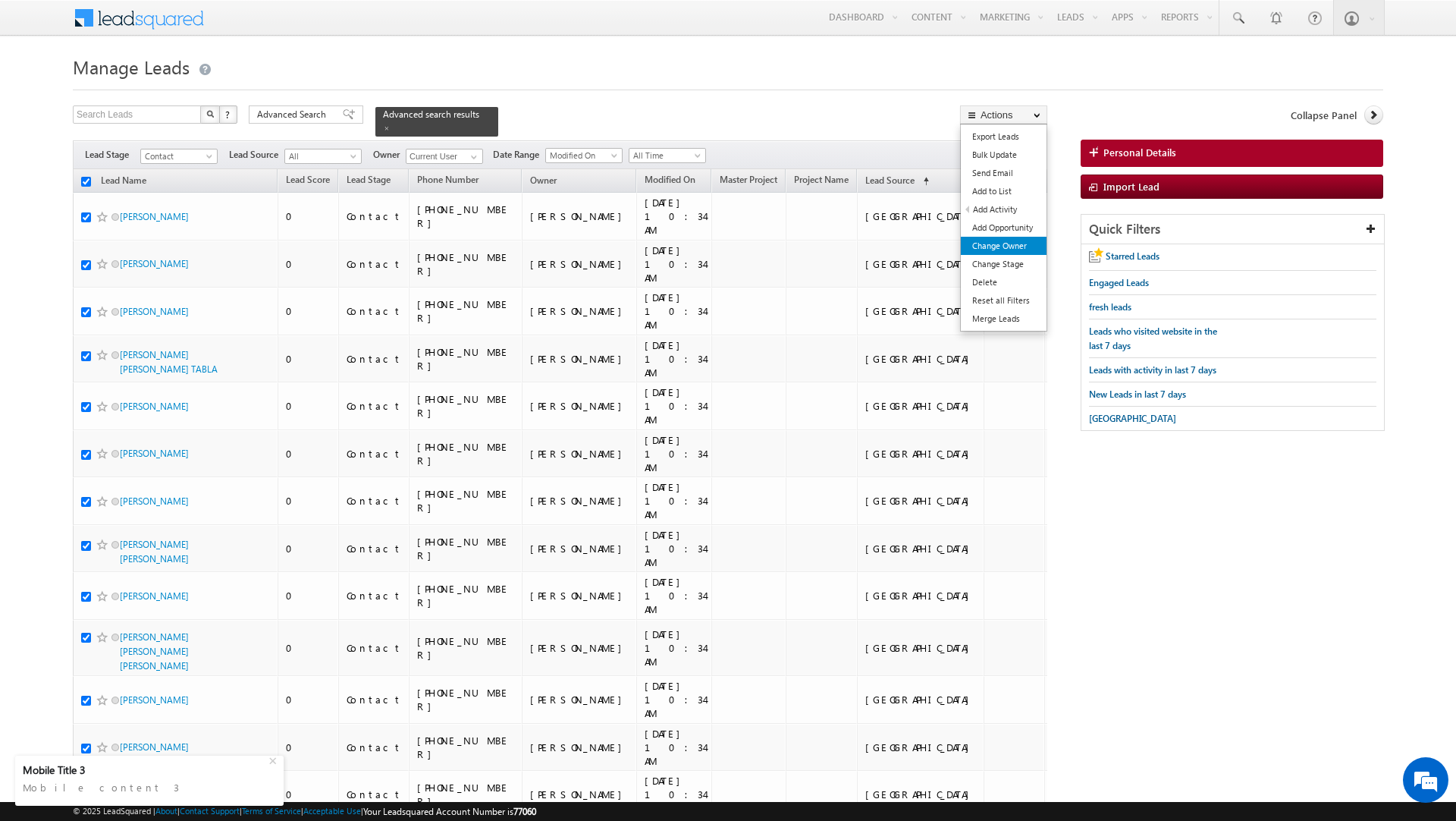
click at [1006, 245] on link "Change Owner" at bounding box center [1005, 245] width 86 height 19
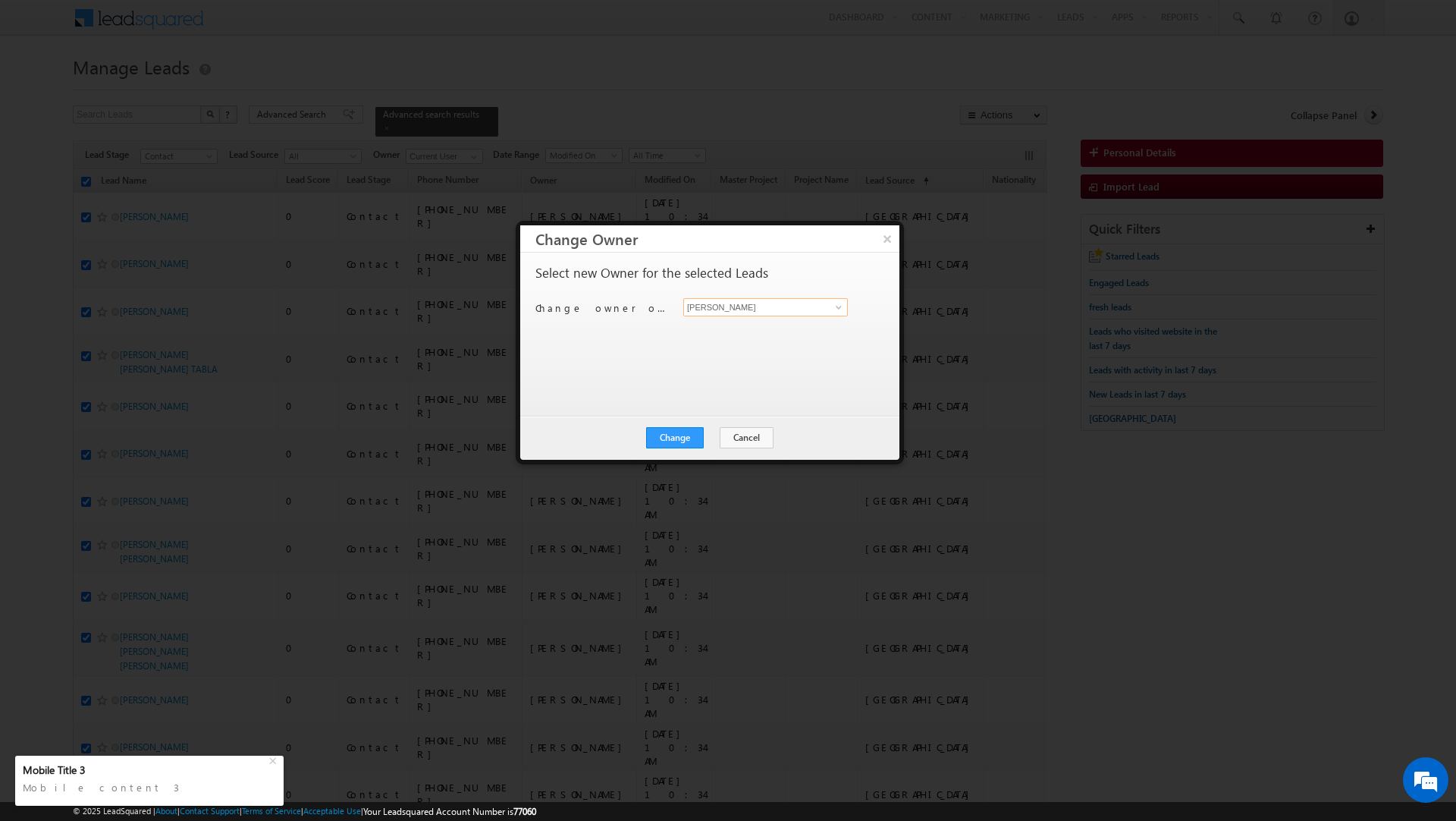
click at [775, 314] on input "[PERSON_NAME]" at bounding box center [765, 307] width 164 height 19
click at [760, 328] on link "[PERSON_NAME] [PERSON_NAME][EMAIL_ADDRESS][DOMAIN_NAME]" at bounding box center [765, 330] width 164 height 28
click at [666, 432] on button "Change" at bounding box center [674, 438] width 58 height 22
click at [713, 432] on button "Close" at bounding box center [712, 438] width 49 height 22
